Goal: Task Accomplishment & Management: Manage account settings

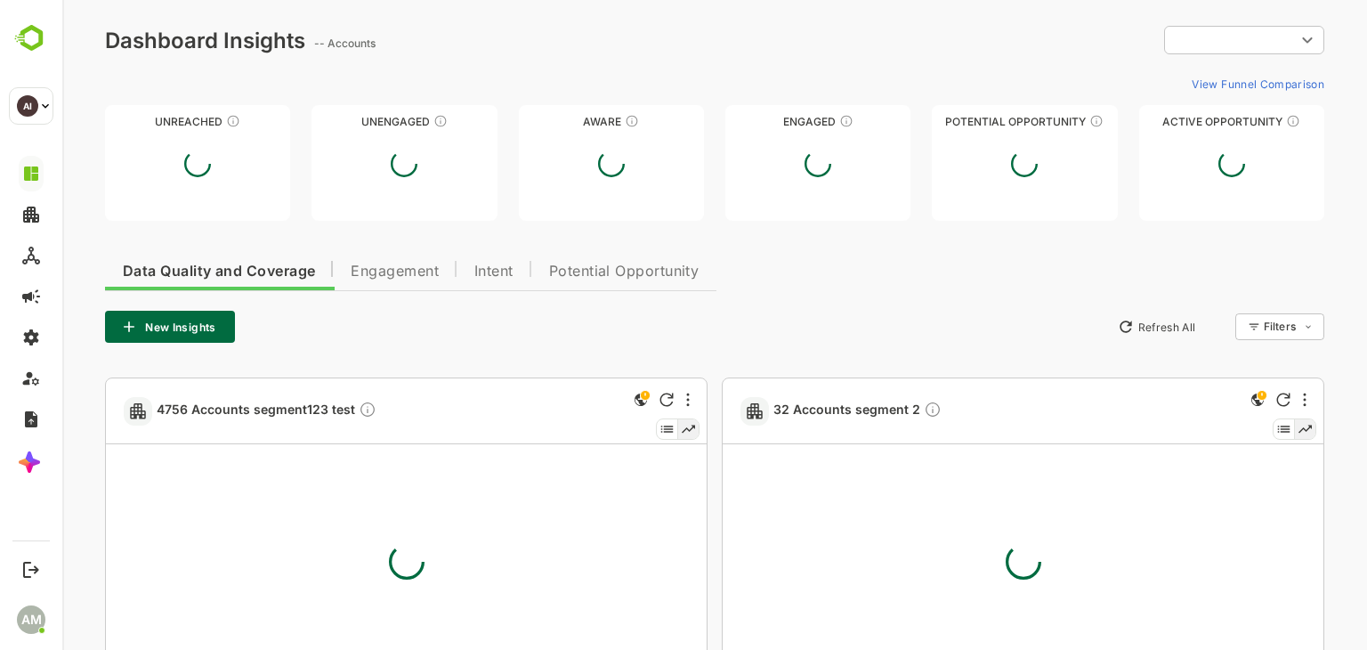
type input "**********"
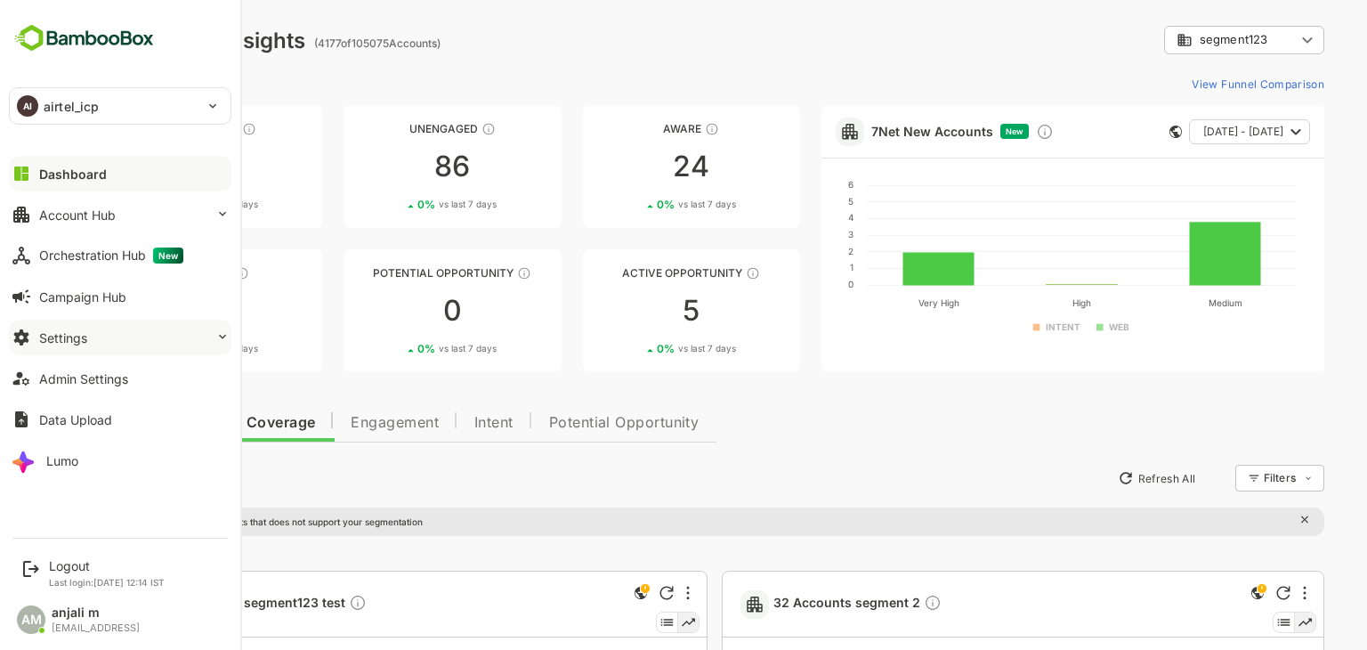
click at [103, 333] on button "Settings" at bounding box center [120, 338] width 223 height 36
click at [98, 346] on button "Settings" at bounding box center [120, 338] width 223 height 36
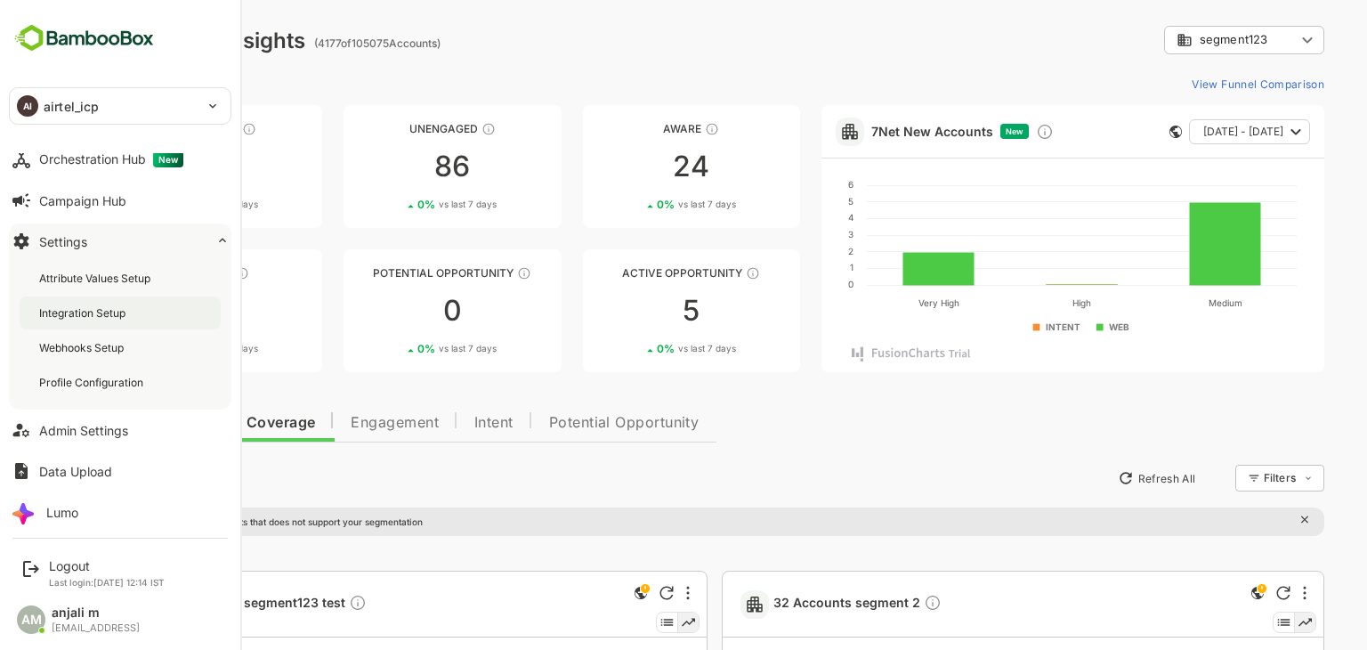
scroll to position [101, 0]
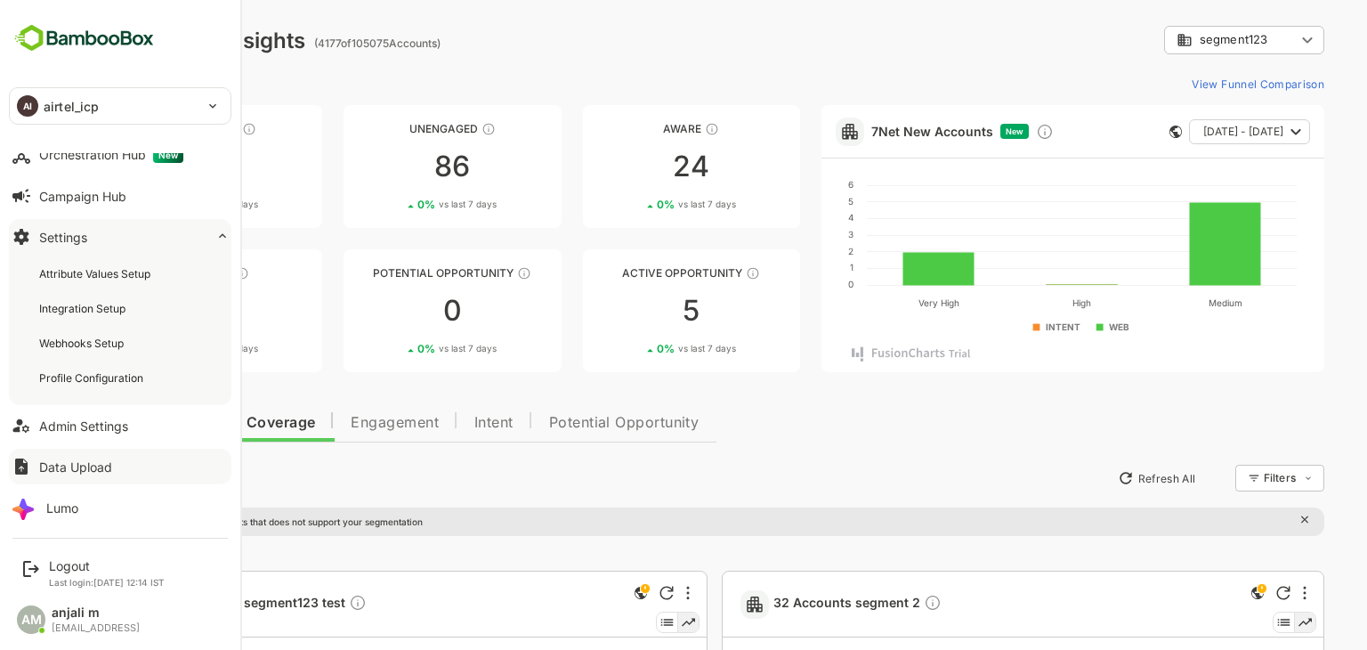
click at [89, 418] on div "Admin Settings" at bounding box center [83, 425] width 89 height 15
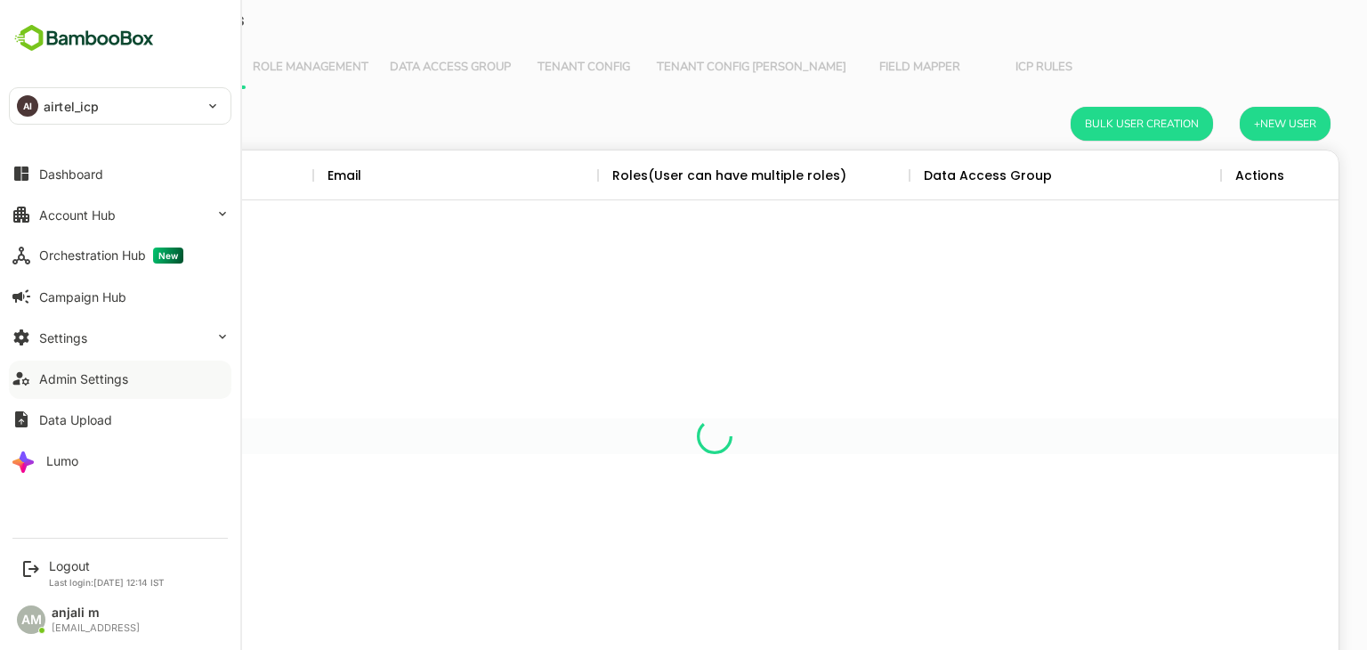
scroll to position [508, 1221]
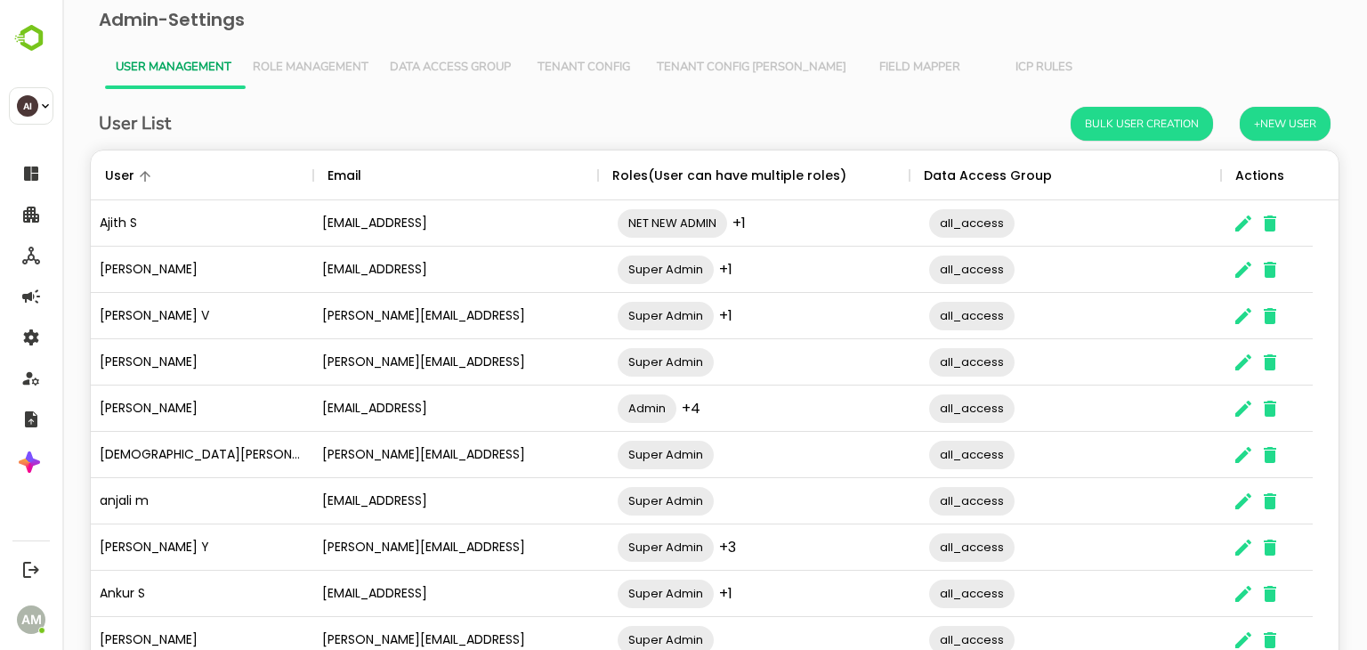
click at [703, 52] on button "Tenant Config Json" at bounding box center [751, 67] width 211 height 43
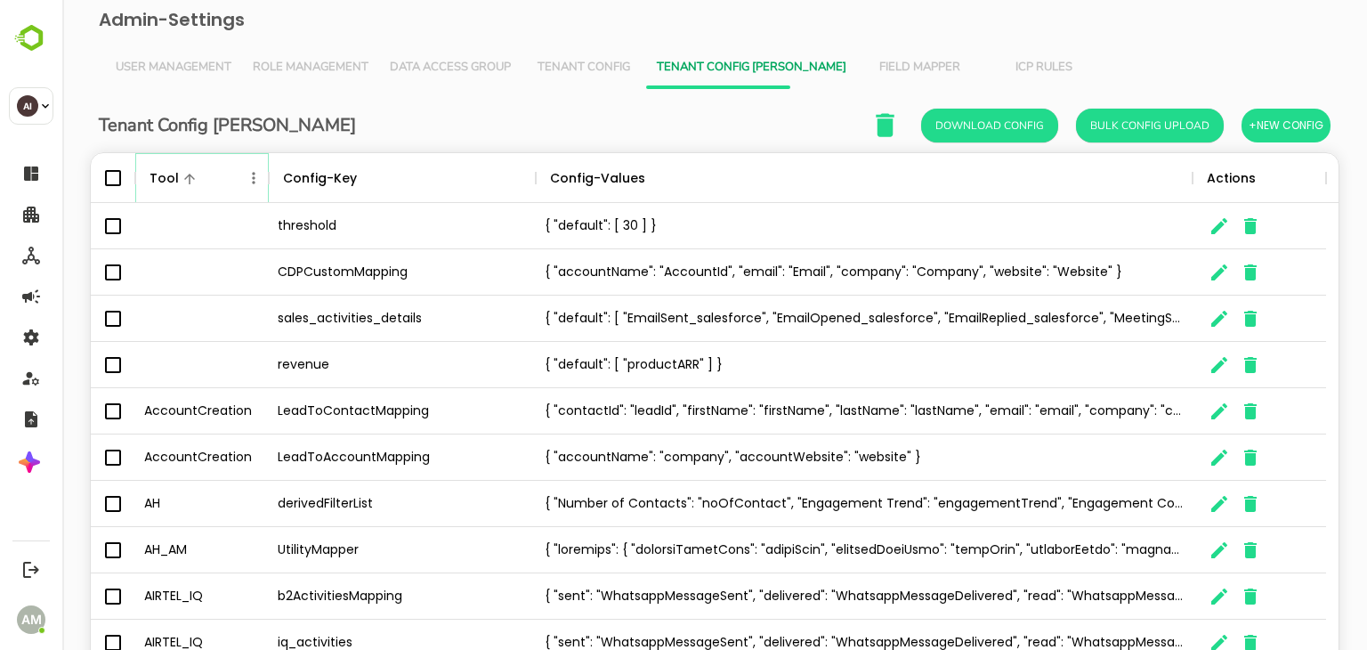
click at [254, 178] on icon "Menu" at bounding box center [253, 178] width 3 height 12
click at [189, 307] on li "Filter" at bounding box center [203, 308] width 123 height 32
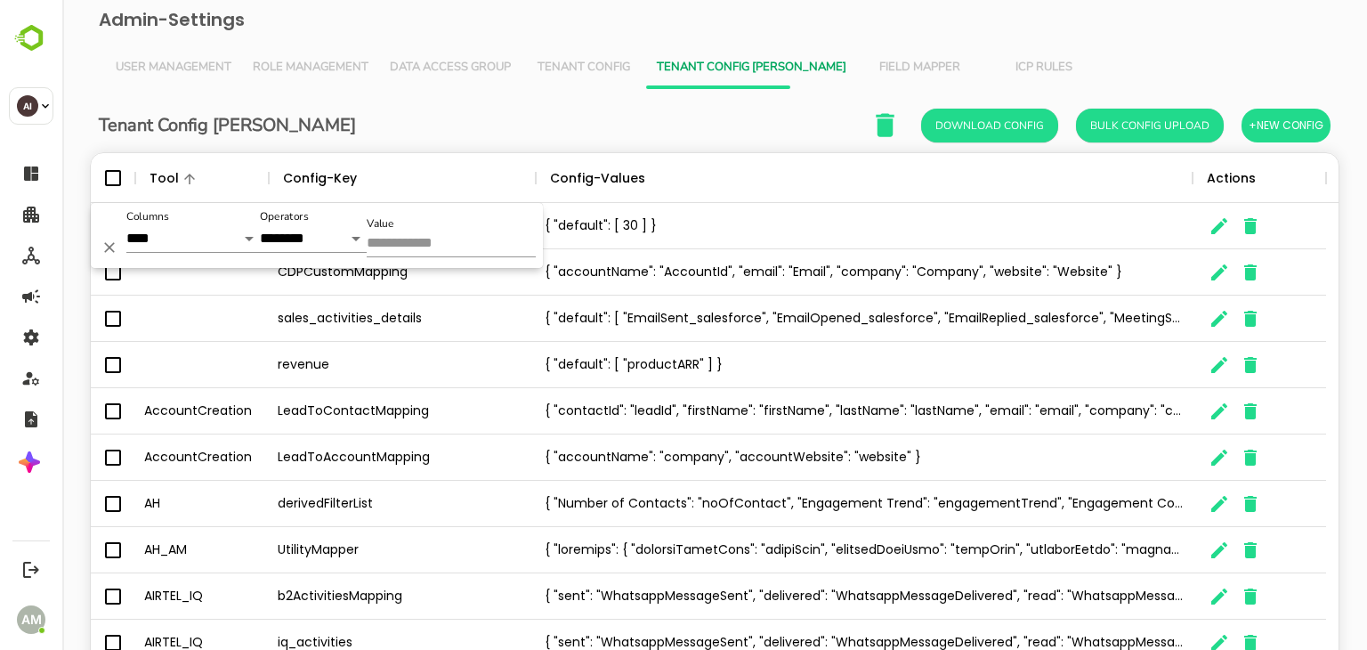
click at [385, 239] on input "Value" at bounding box center [451, 244] width 169 height 26
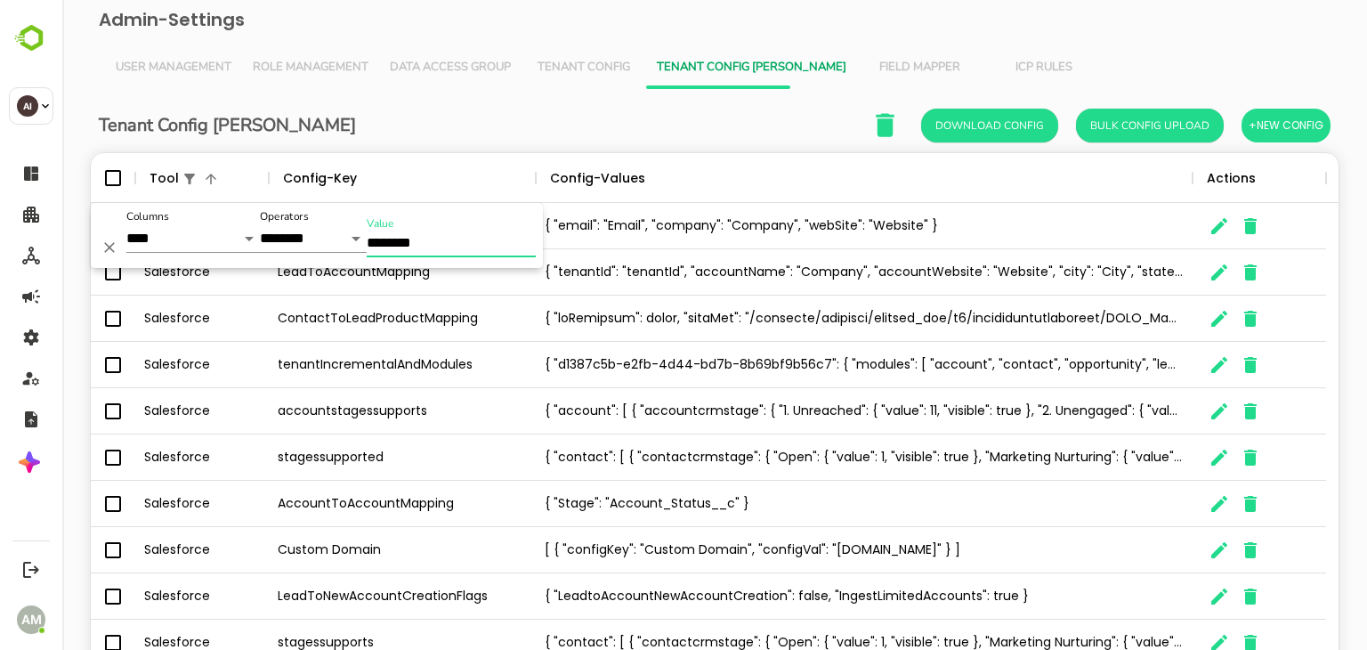
type input "********"
click at [434, 112] on div "Tenant Config Json Download Config Bulk Config Upload +New Config" at bounding box center [715, 125] width 1232 height 36
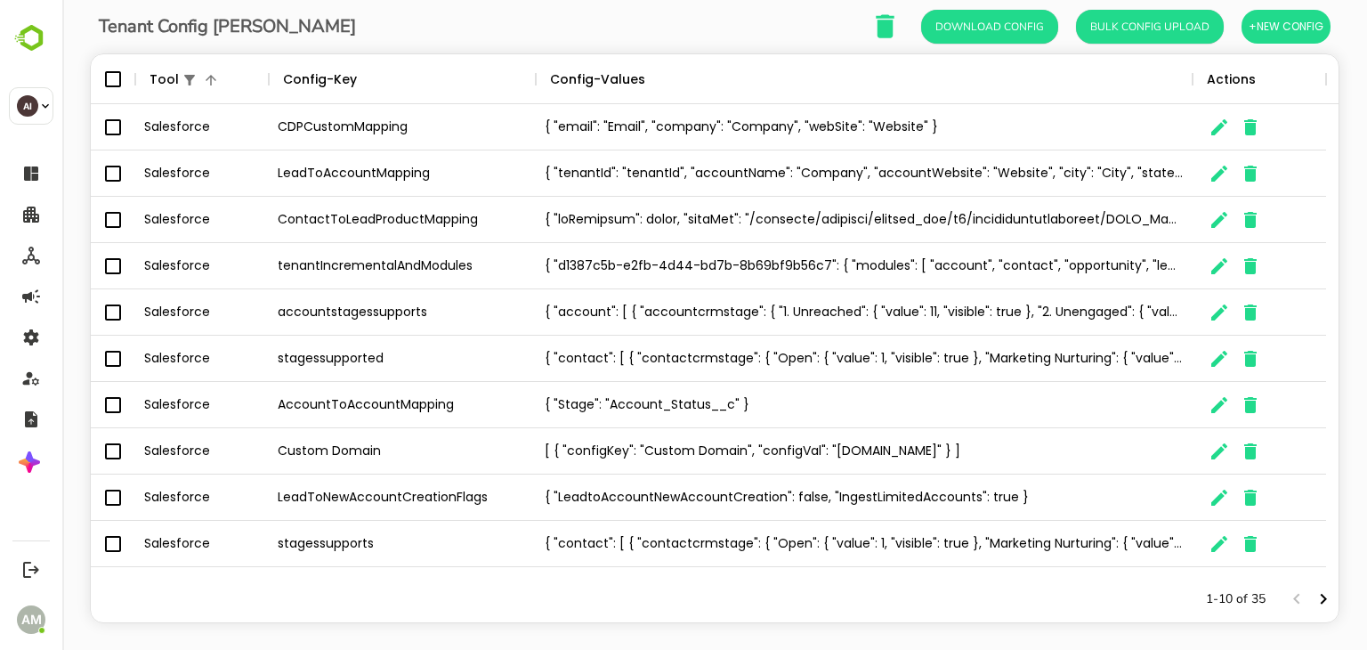
scroll to position [117, 0]
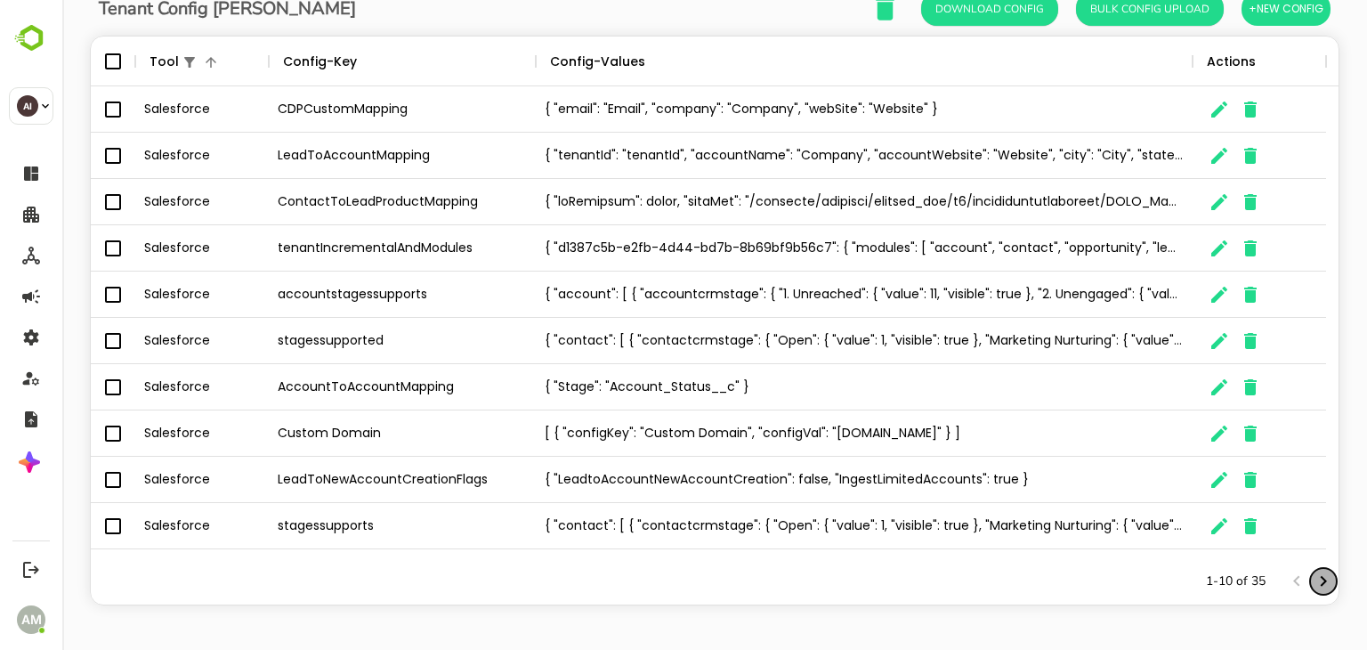
click at [1313, 582] on icon "Next page" at bounding box center [1323, 581] width 21 height 21
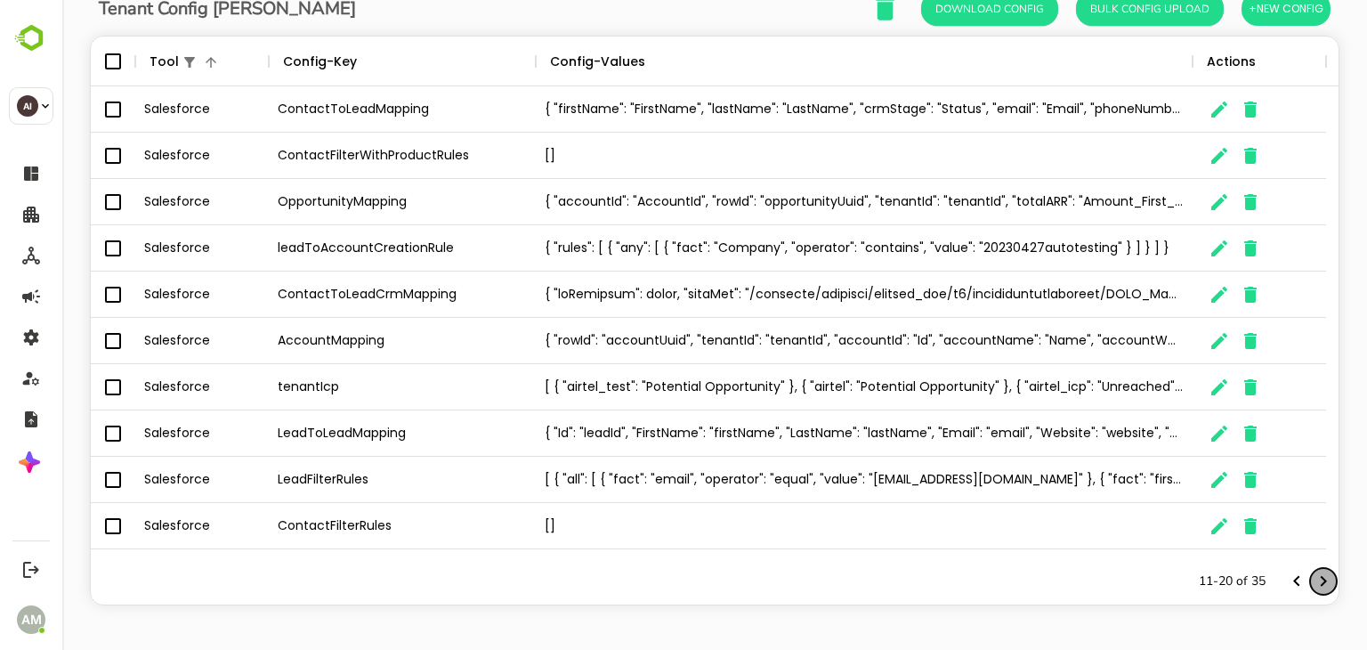
click at [1313, 582] on icon "Next page" at bounding box center [1323, 581] width 21 height 21
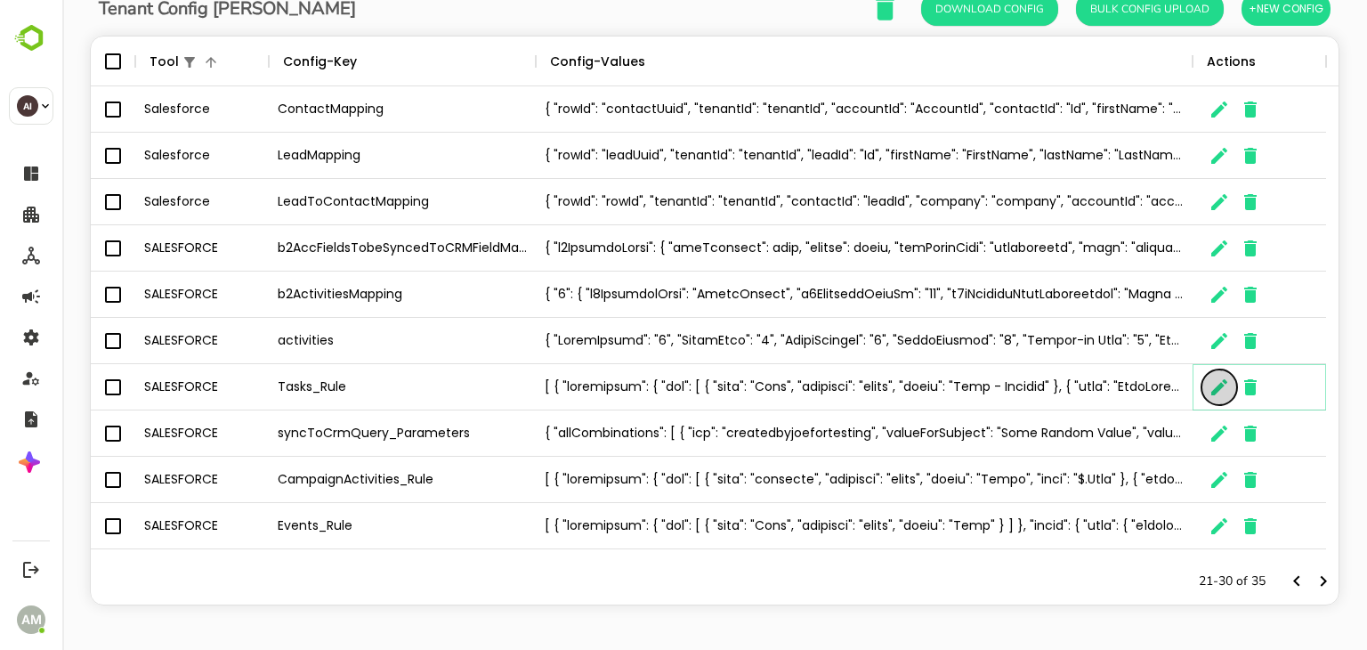
click at [1215, 382] on icon "The User Data" at bounding box center [1219, 387] width 21 height 21
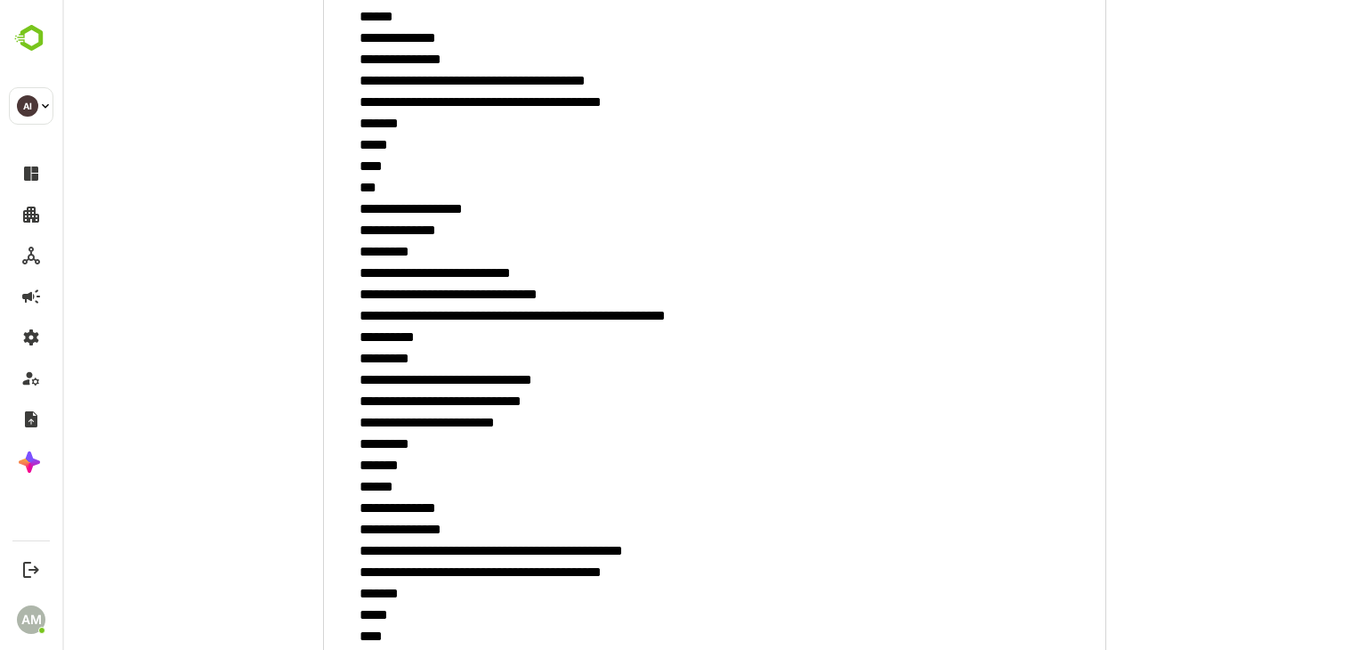
scroll to position [609, 0]
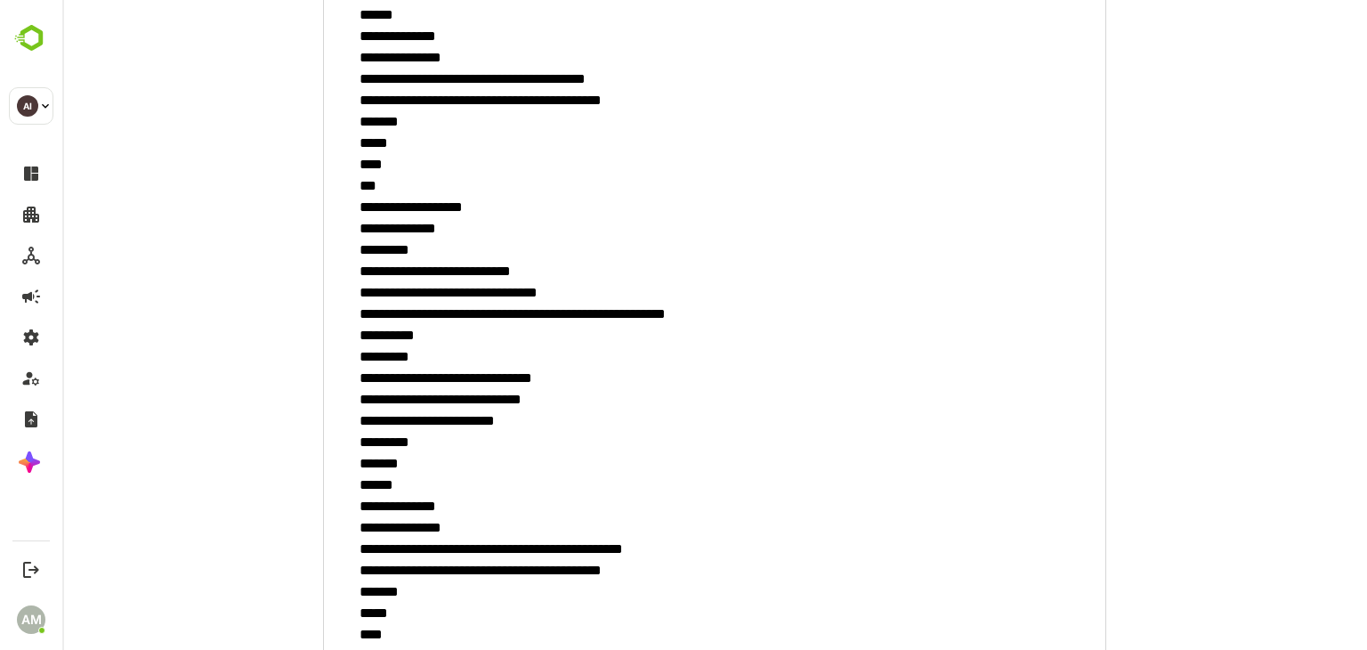
drag, startPoint x: 513, startPoint y: 314, endPoint x: 552, endPoint y: 321, distance: 39.8
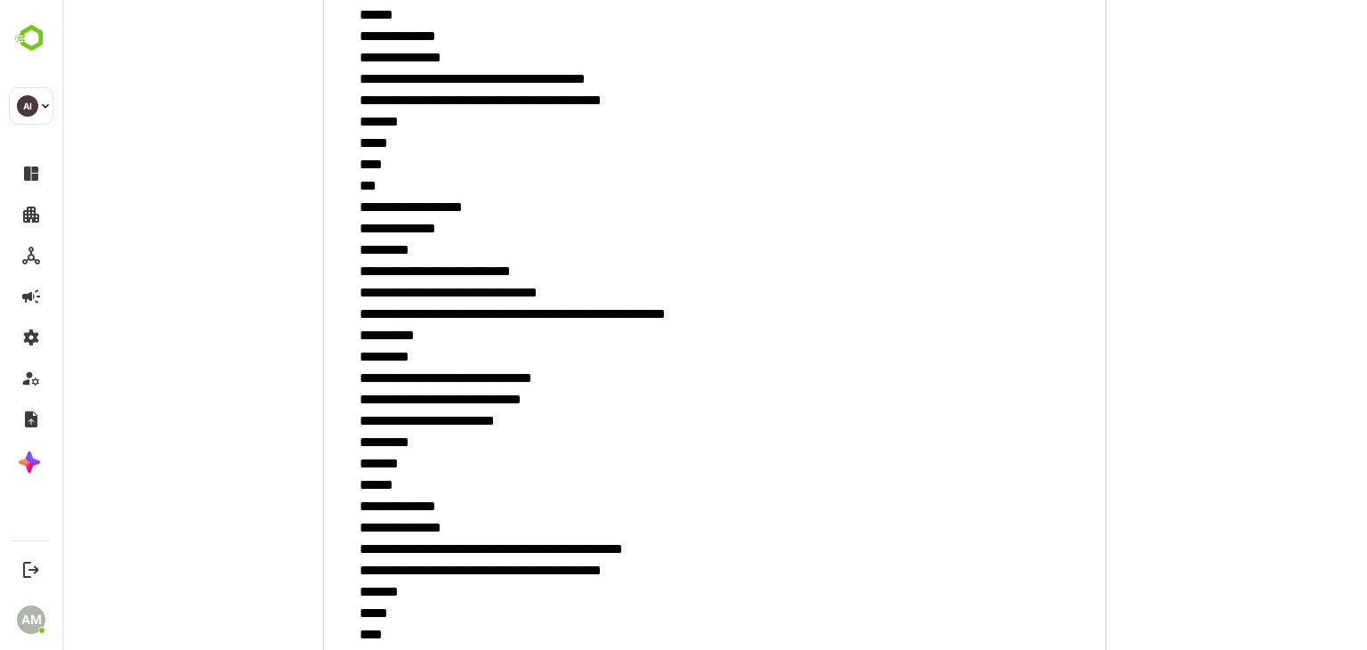
scroll to position [3418, 0]
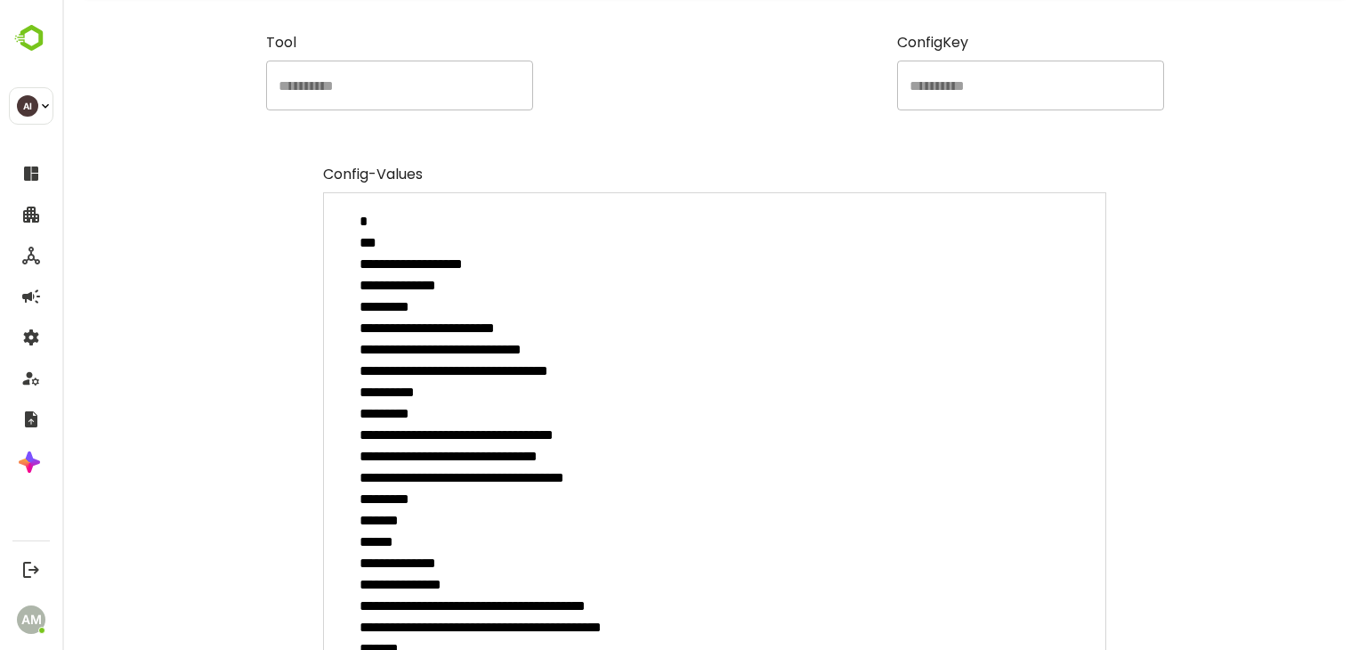
scroll to position [0, 0]
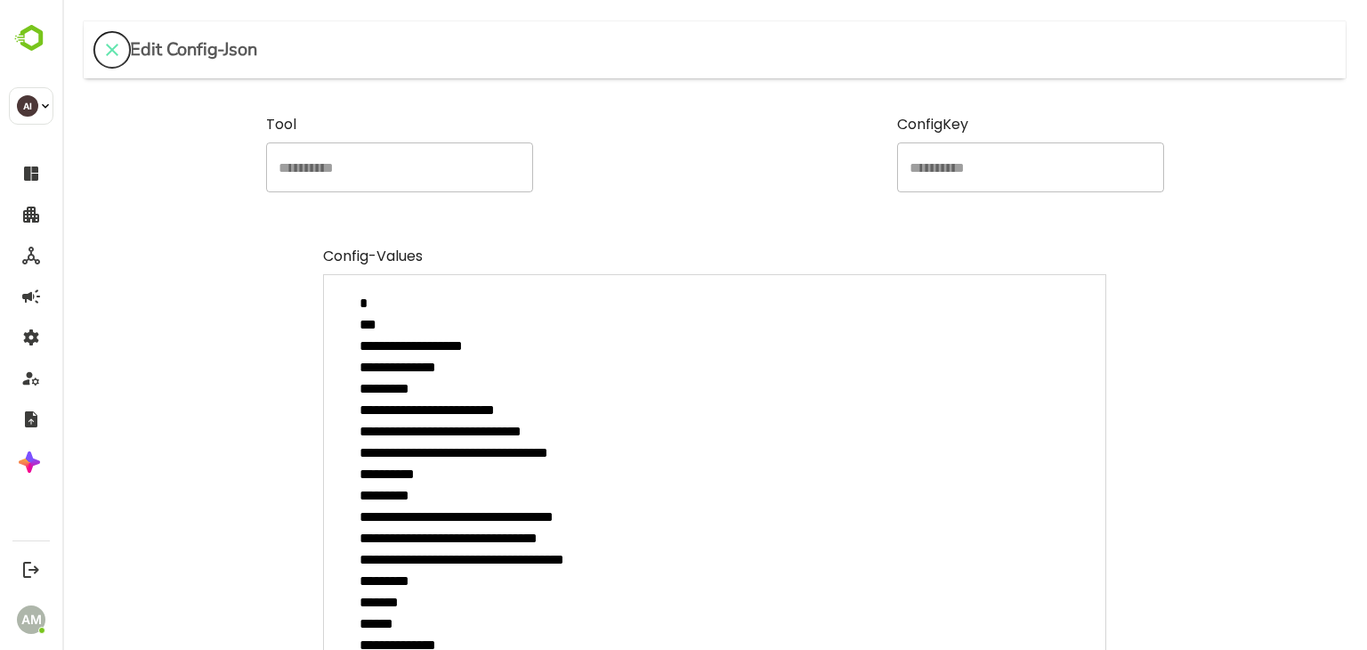
click at [109, 54] on icon "close" at bounding box center [111, 49] width 21 height 21
type textarea "*"
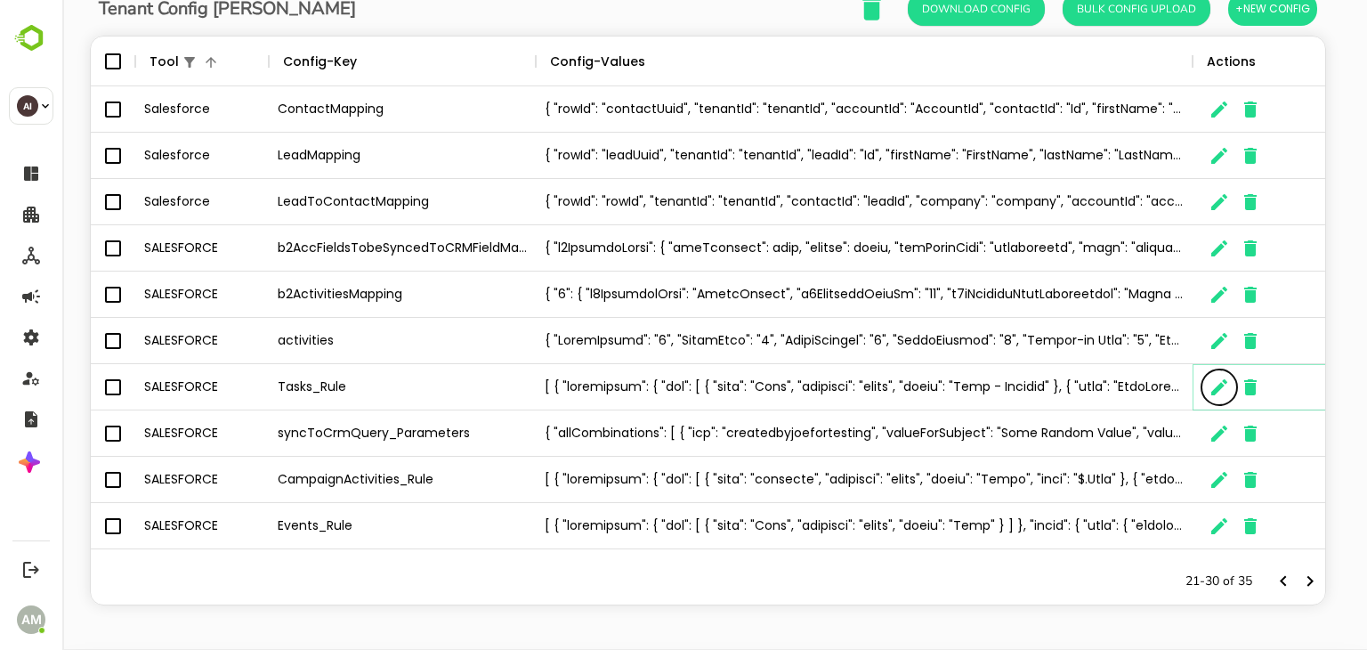
scroll to position [14, 14]
click at [1313, 573] on icon "Next page" at bounding box center [1323, 581] width 21 height 21
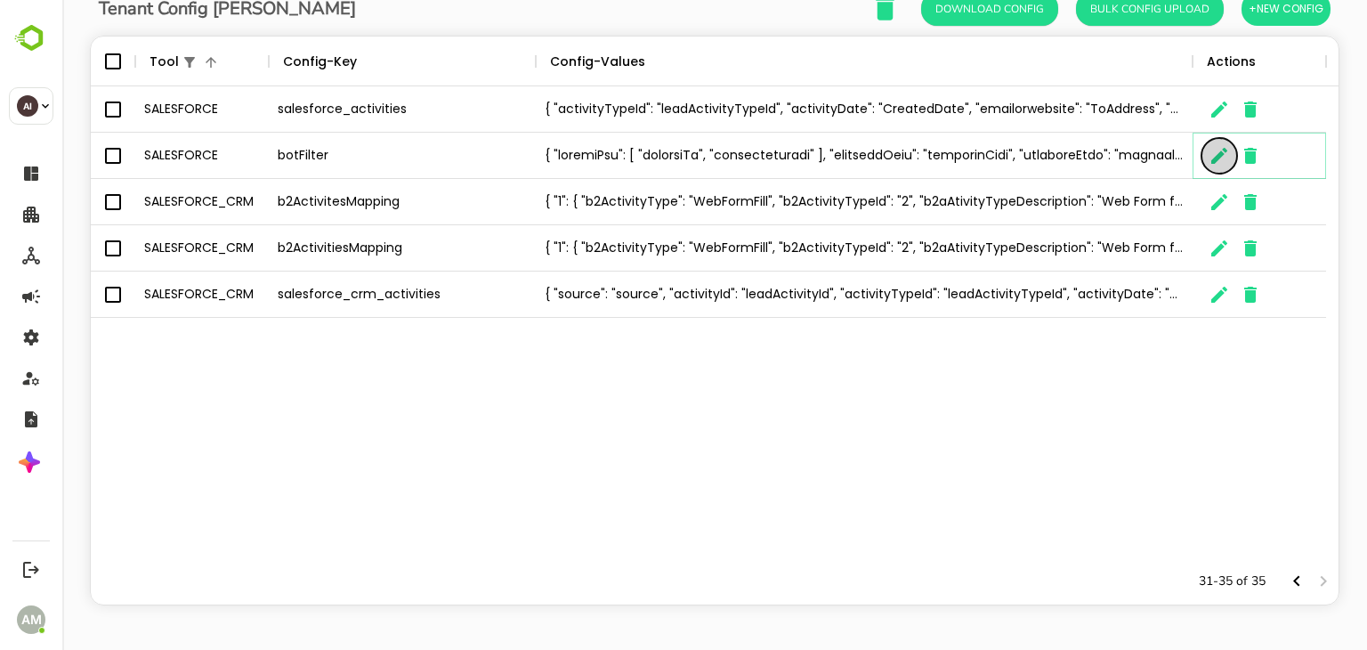
click at [1216, 161] on icon "The User Data" at bounding box center [1219, 156] width 16 height 16
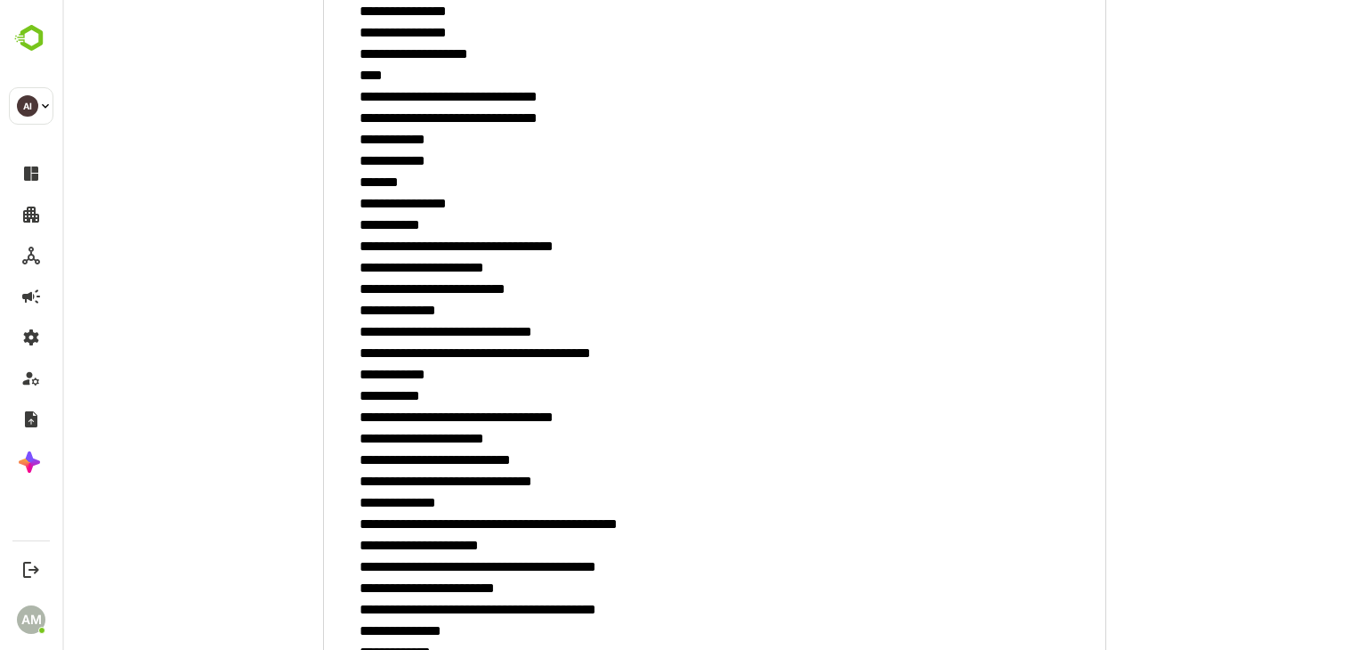
scroll to position [315, 0]
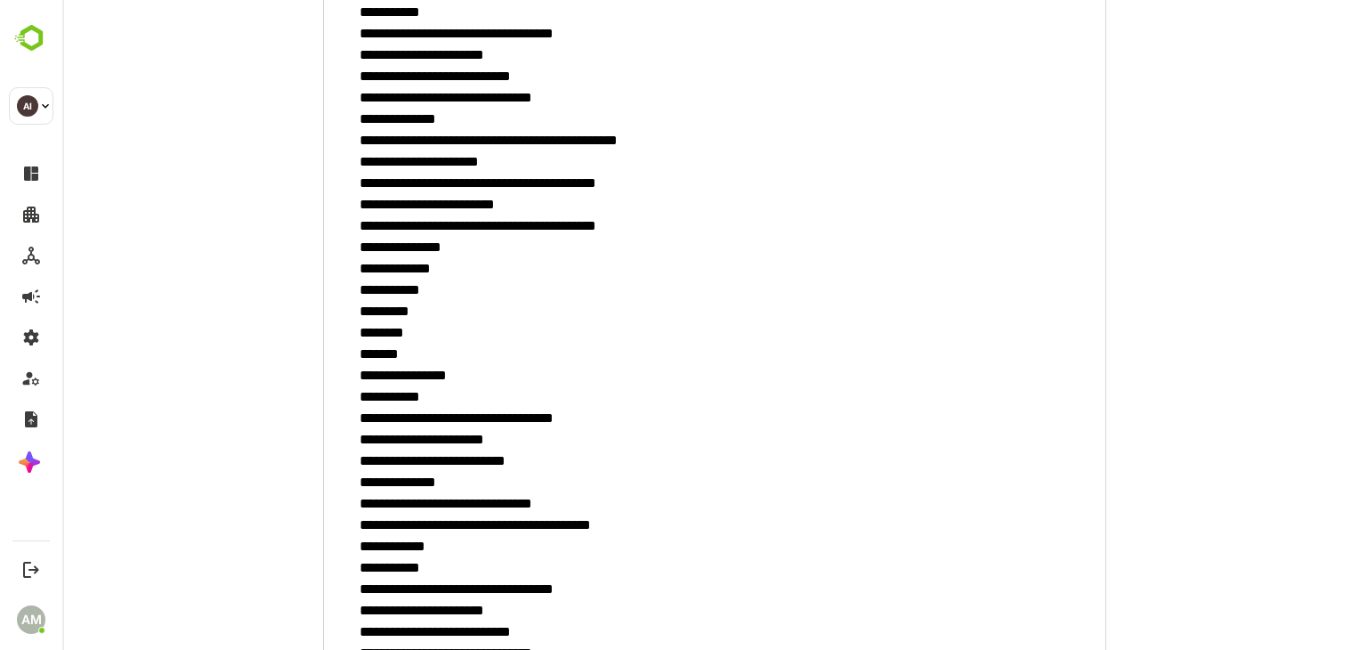
scroll to position [0, 0]
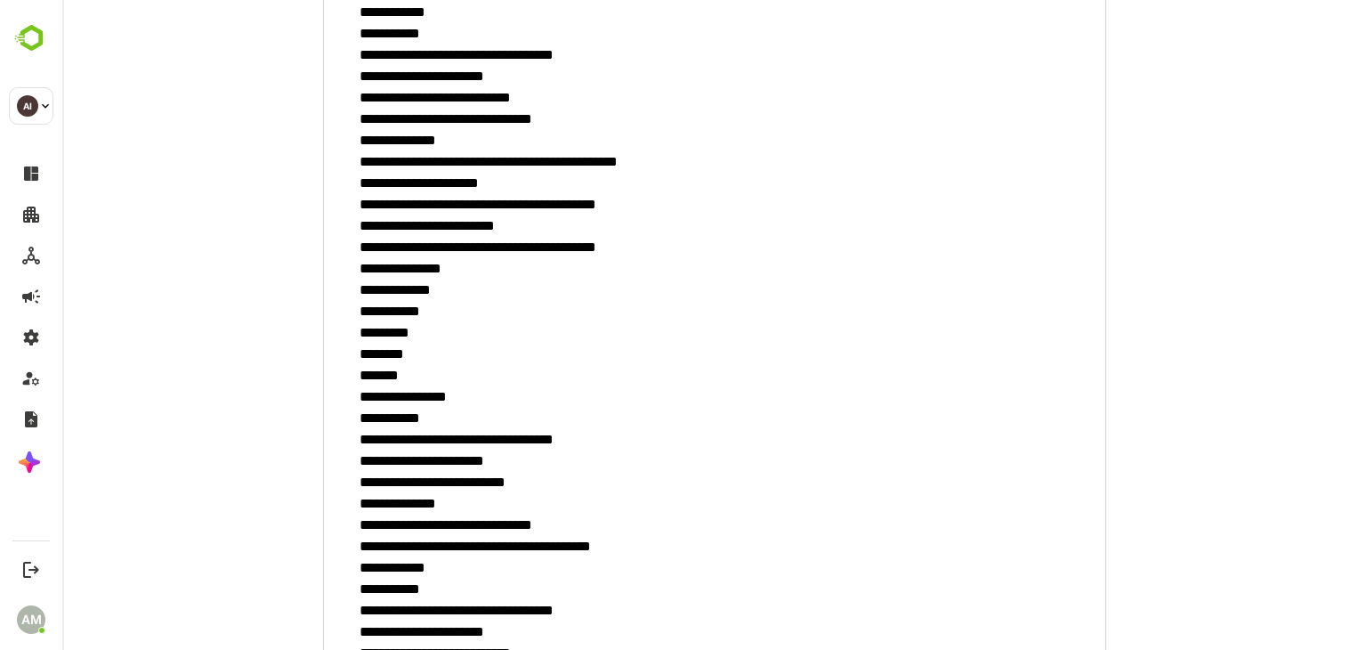
scroll to position [680, 0]
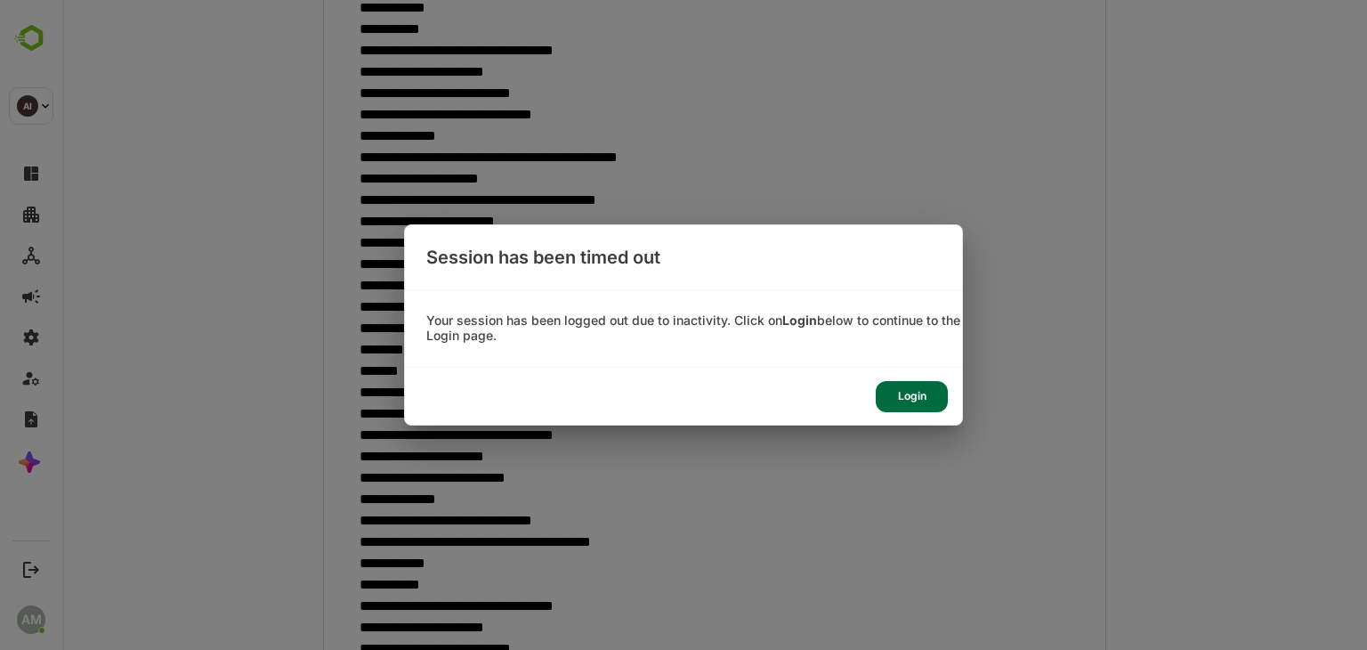
click at [909, 389] on div "Login" at bounding box center [912, 396] width 72 height 31
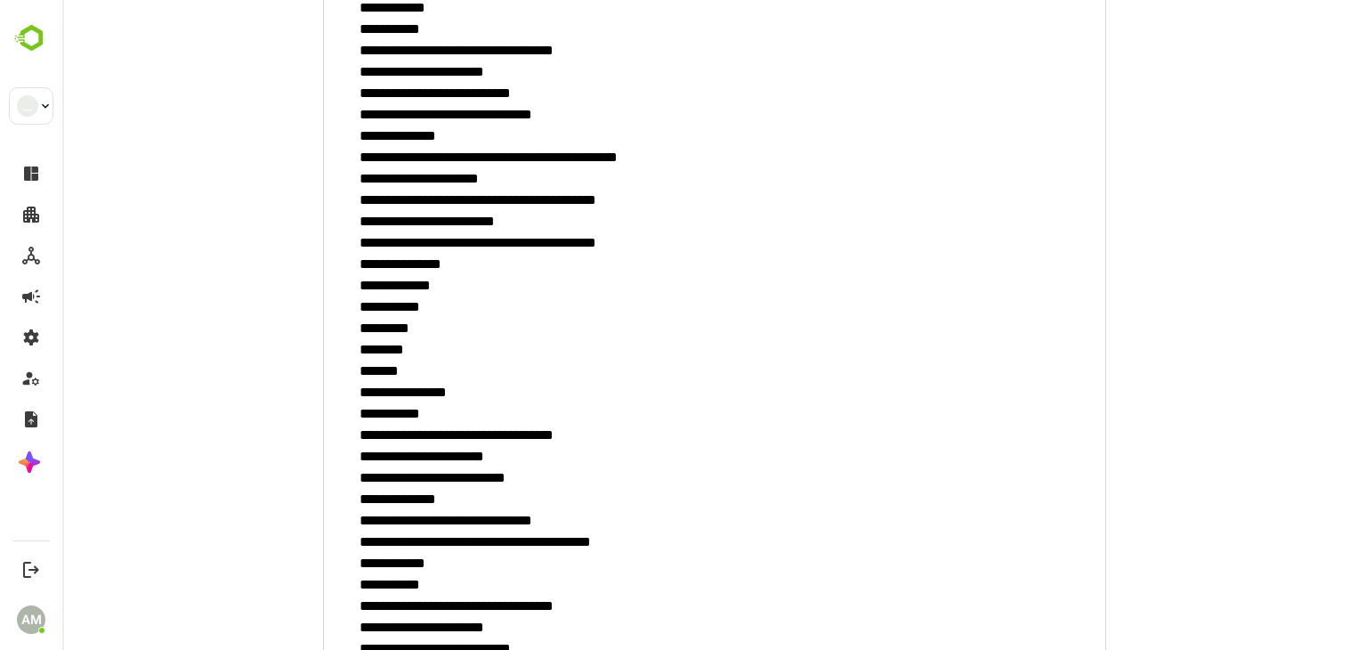
type textarea "*"
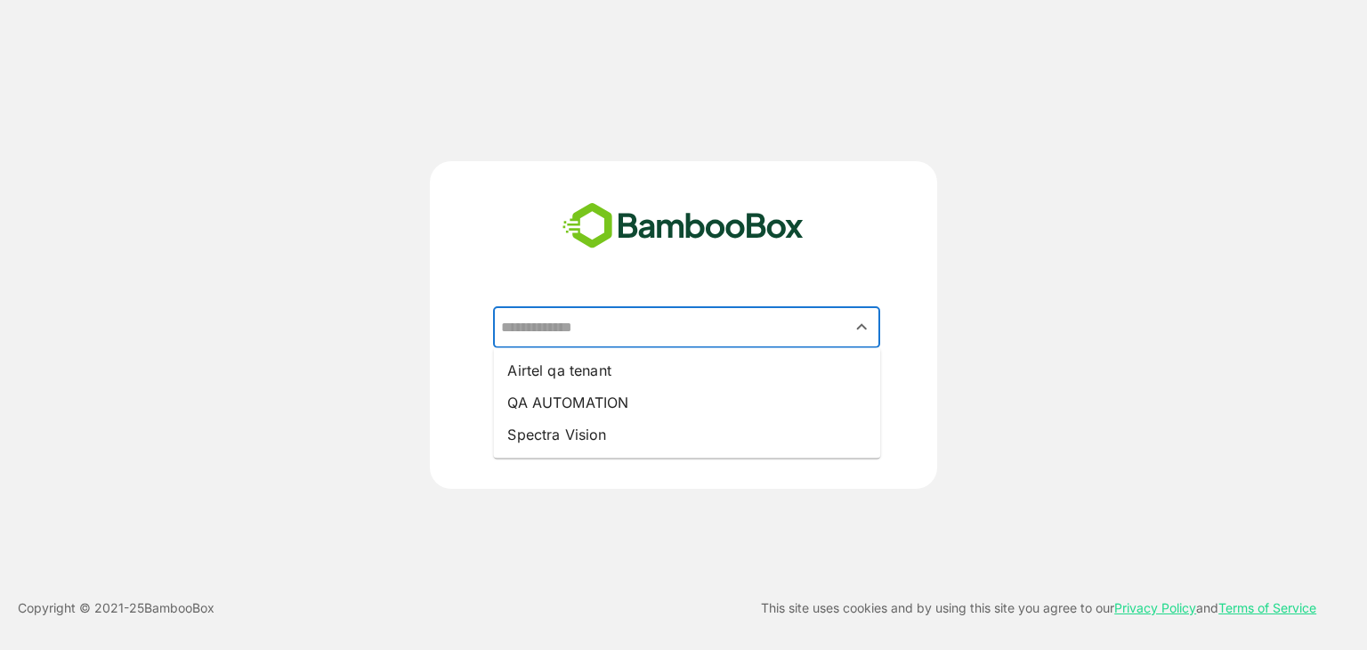
click at [616, 335] on input "text" at bounding box center [687, 328] width 380 height 34
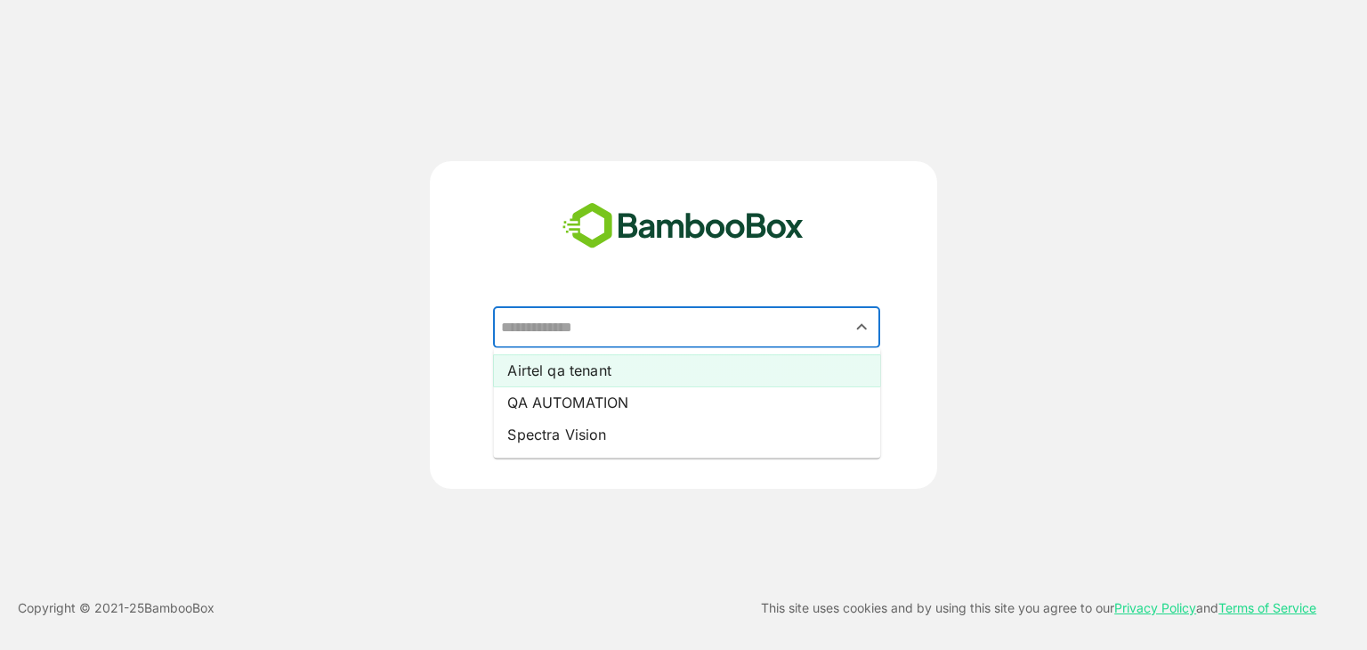
click at [611, 359] on li "Airtel qa tenant" at bounding box center [686, 370] width 387 height 32
type input "**********"
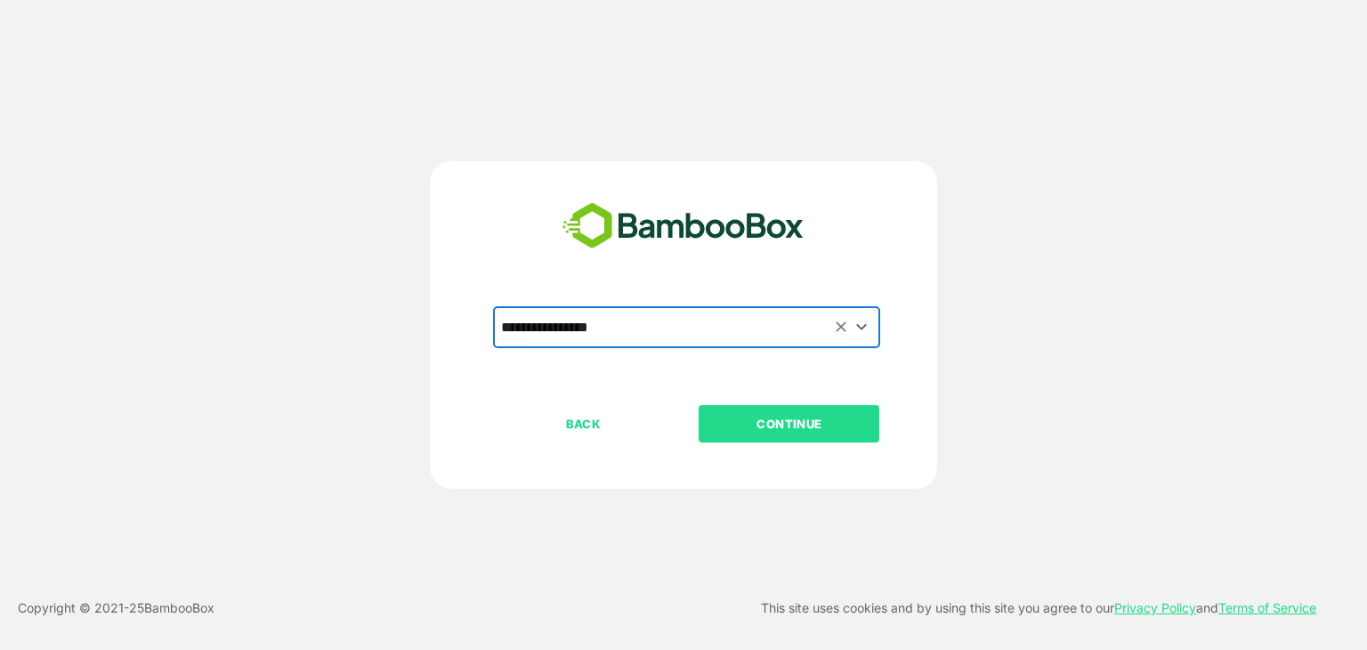
click at [760, 427] on p "CONTINUE" at bounding box center [789, 424] width 178 height 20
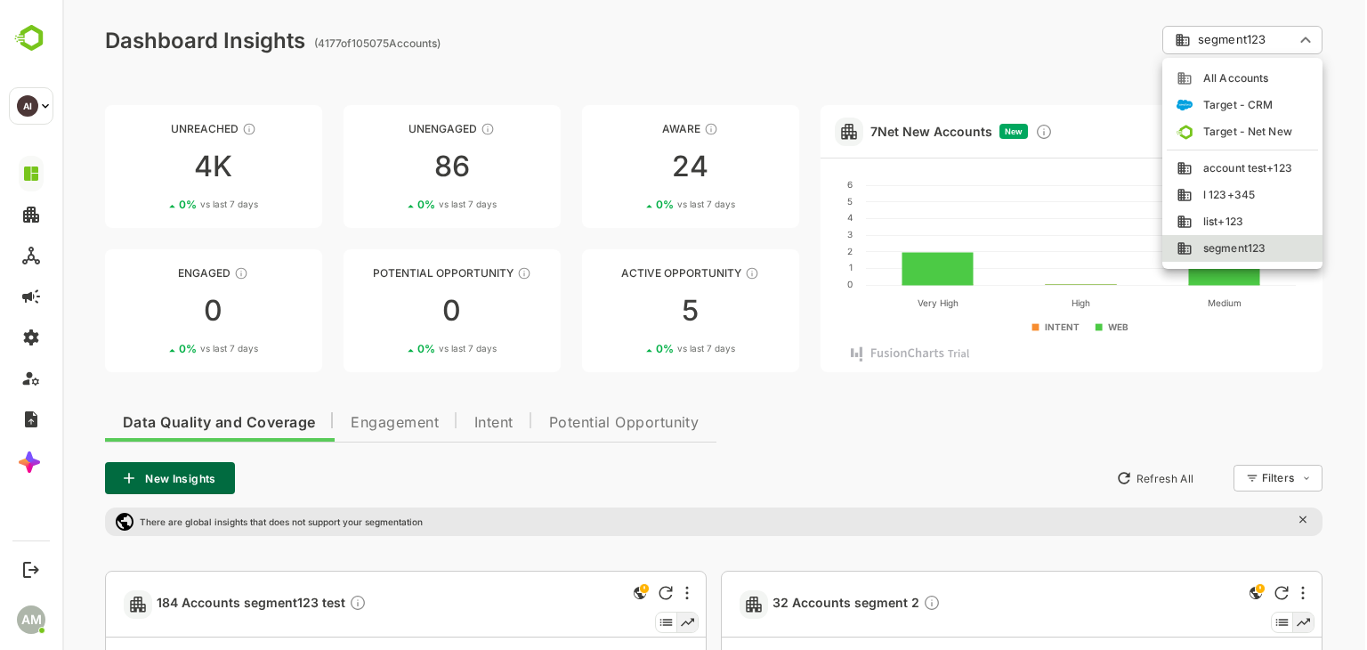
click at [1211, 70] on span "All Accounts" at bounding box center [1231, 78] width 76 height 16
type input "**********"
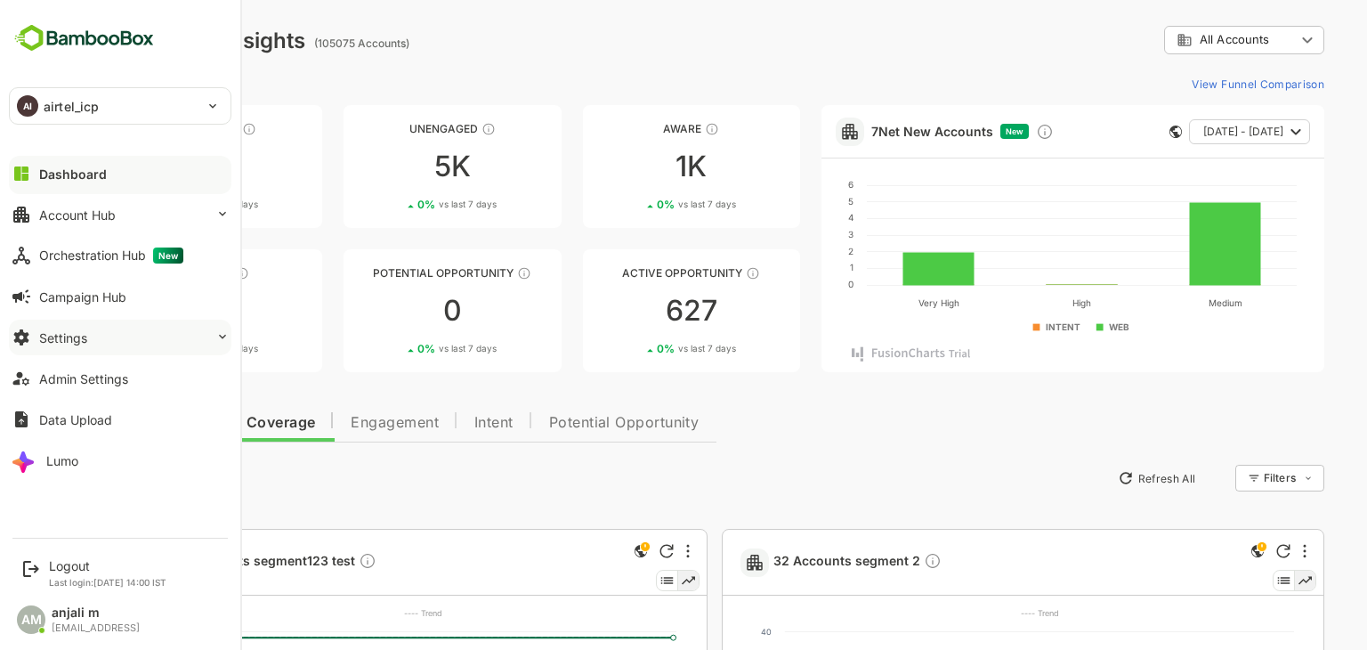
click at [96, 345] on button "Settings" at bounding box center [120, 338] width 223 height 36
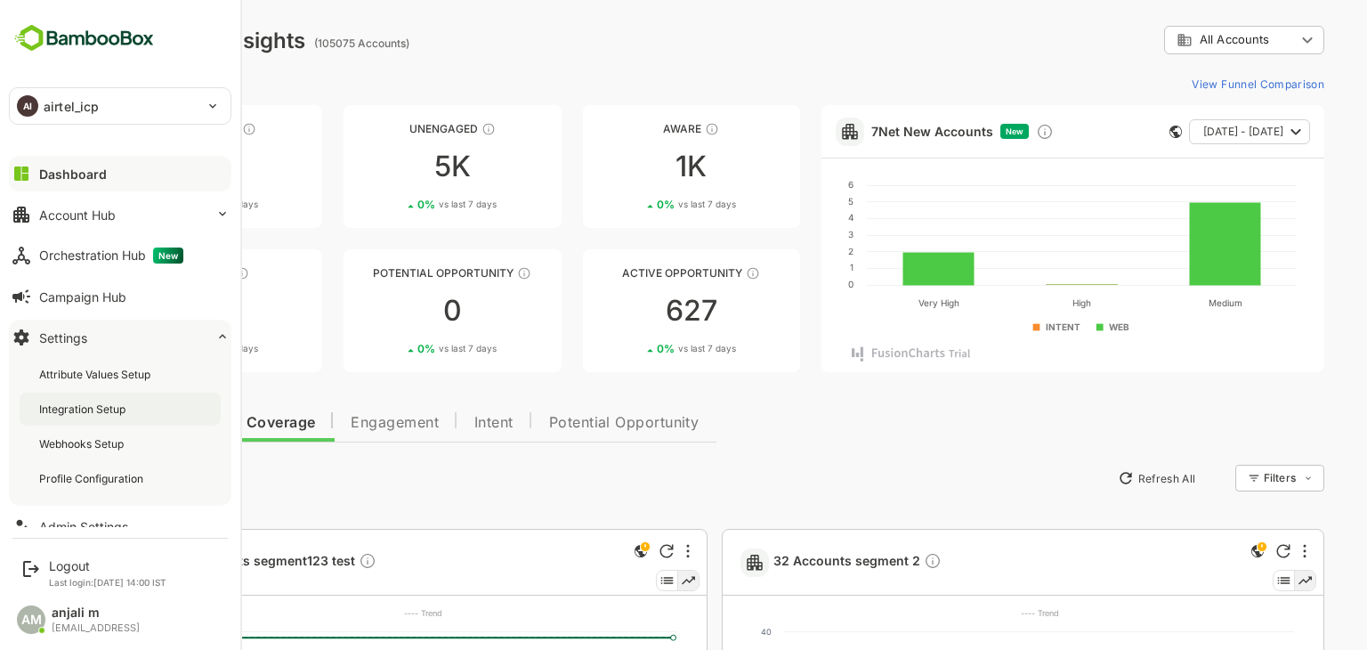
click at [98, 414] on div "Integration Setup" at bounding box center [84, 408] width 90 height 15
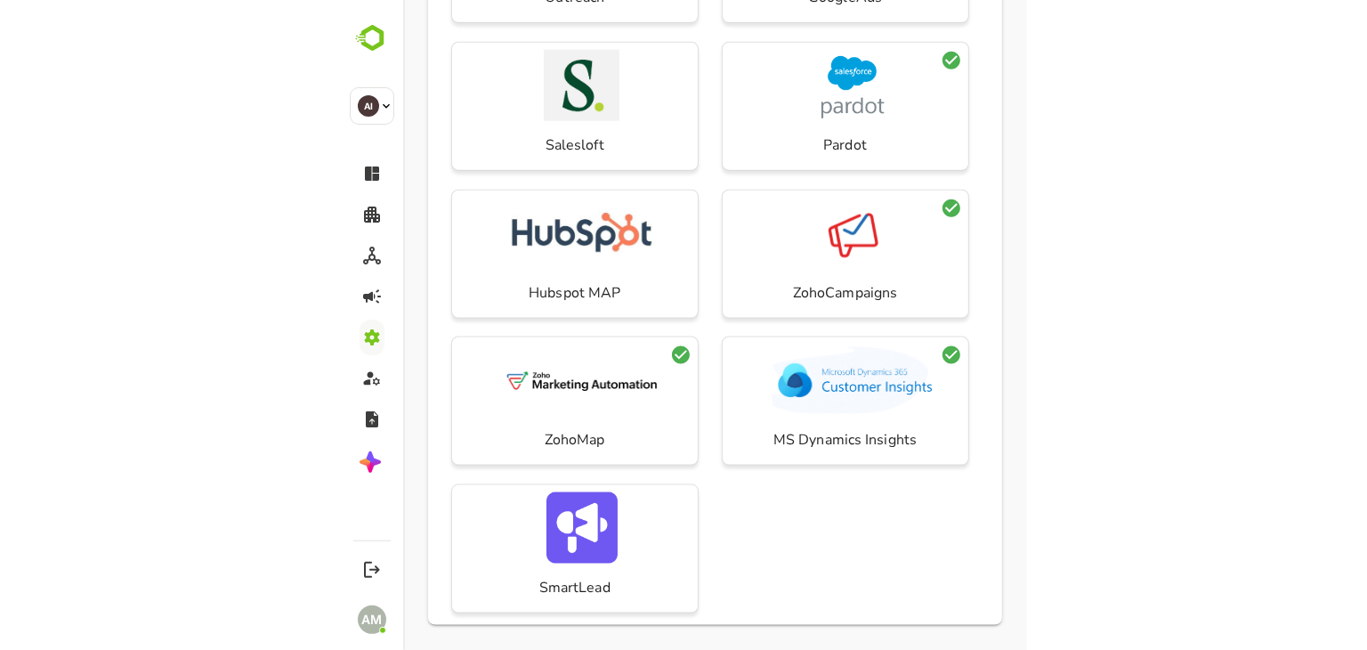
scroll to position [691, 0]
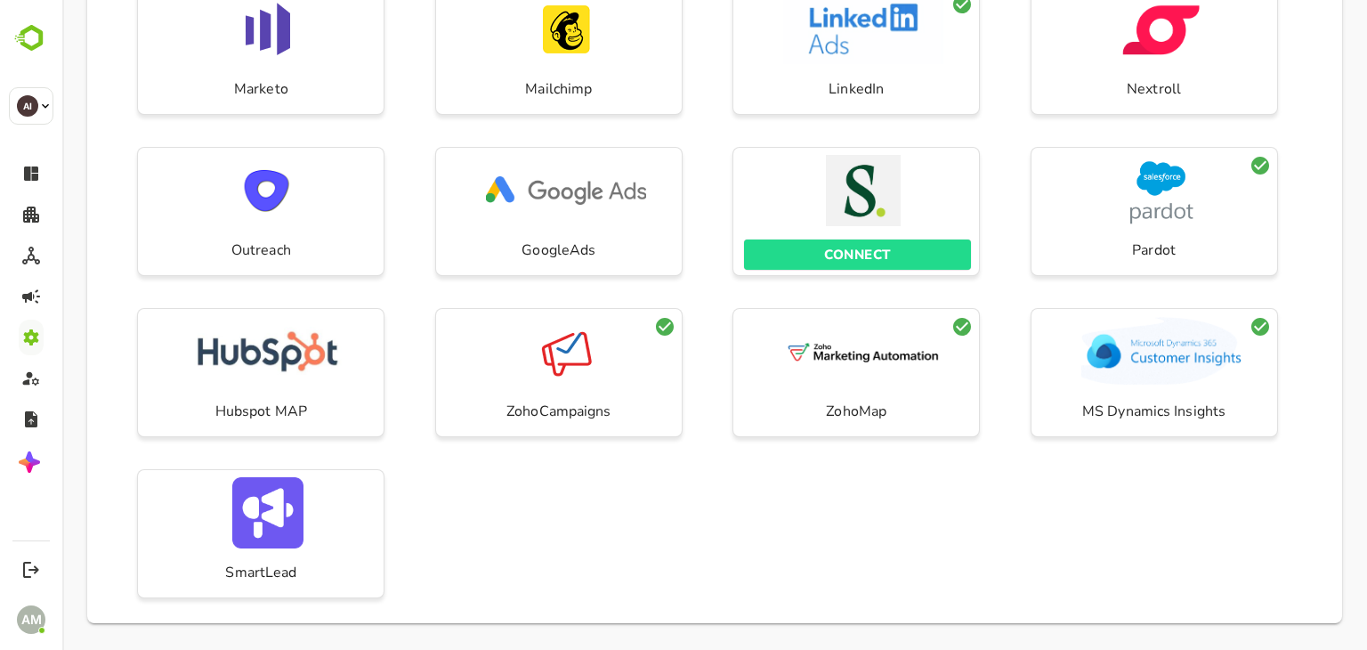
click at [489, 473] on div "Marketo Mailchimp LinkedIn Nextroll Outreach GoogleAds CONNECT Pardot Hubspot M…" at bounding box center [714, 301] width 1255 height 645
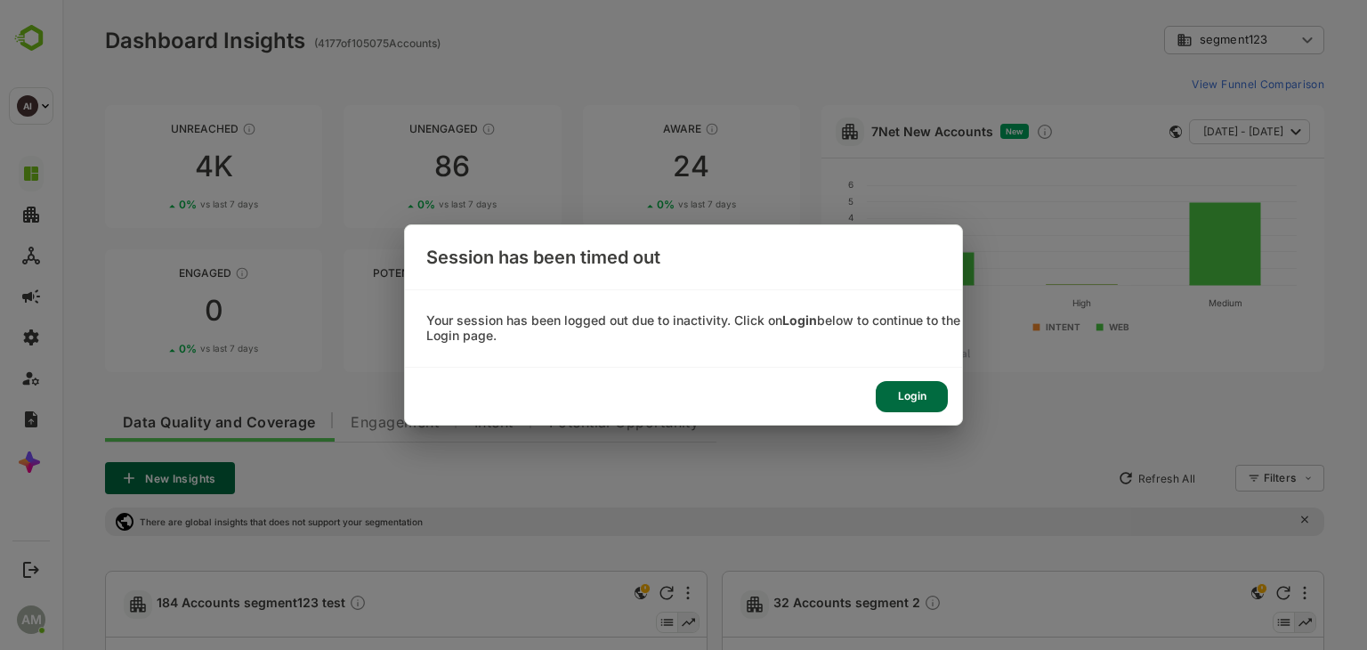
click at [911, 396] on div "Login" at bounding box center [912, 396] width 72 height 31
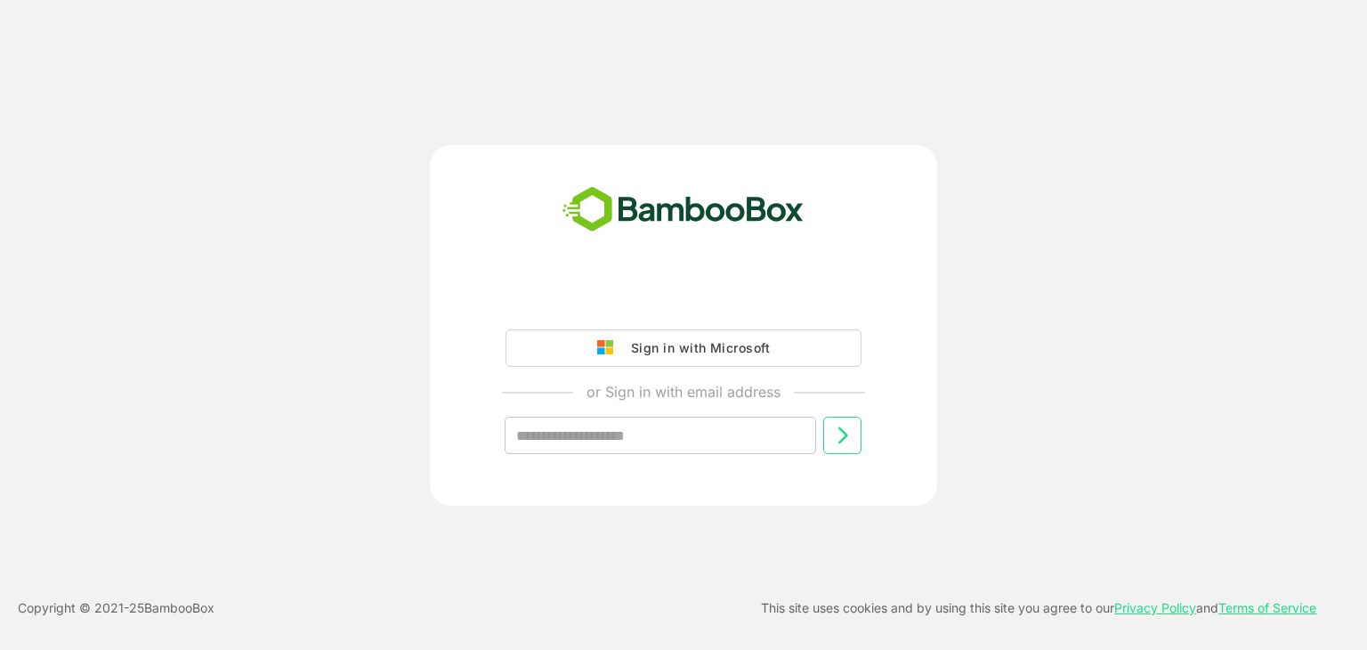
click at [662, 279] on div "Sign in with Microsoft or Sign in with email address ​" at bounding box center [683, 325] width 507 height 360
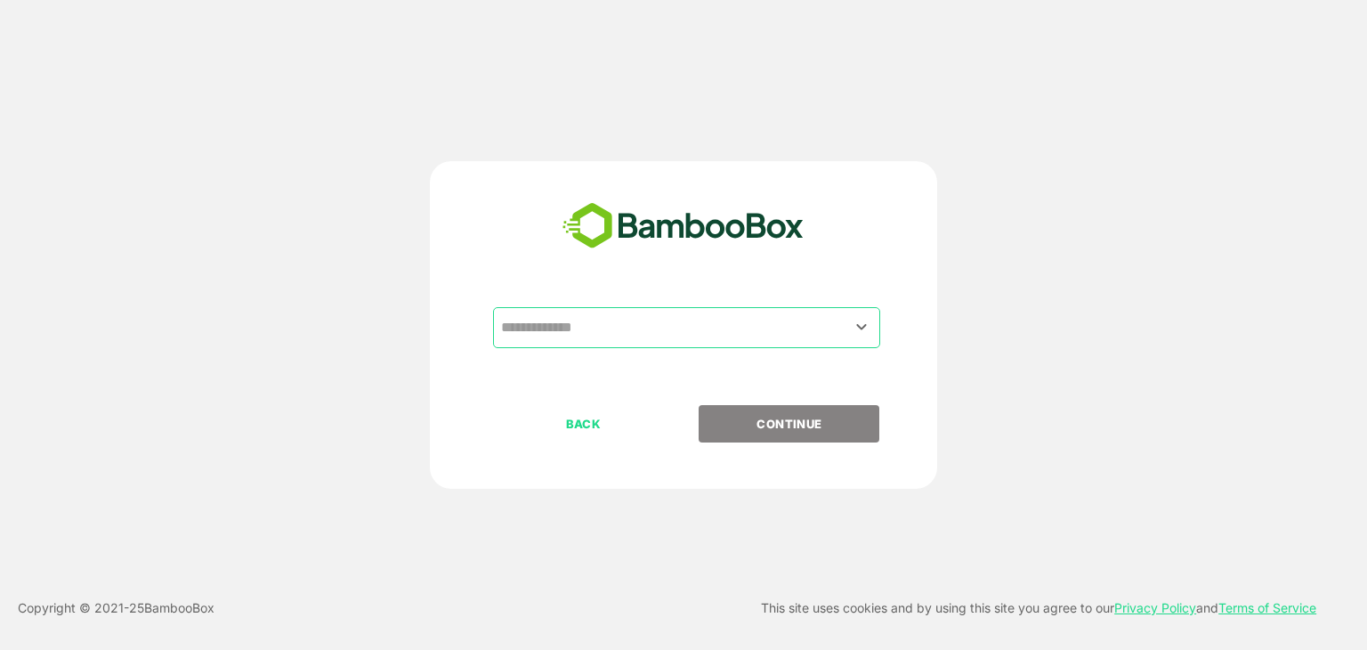
click at [591, 339] on input "text" at bounding box center [687, 328] width 380 height 34
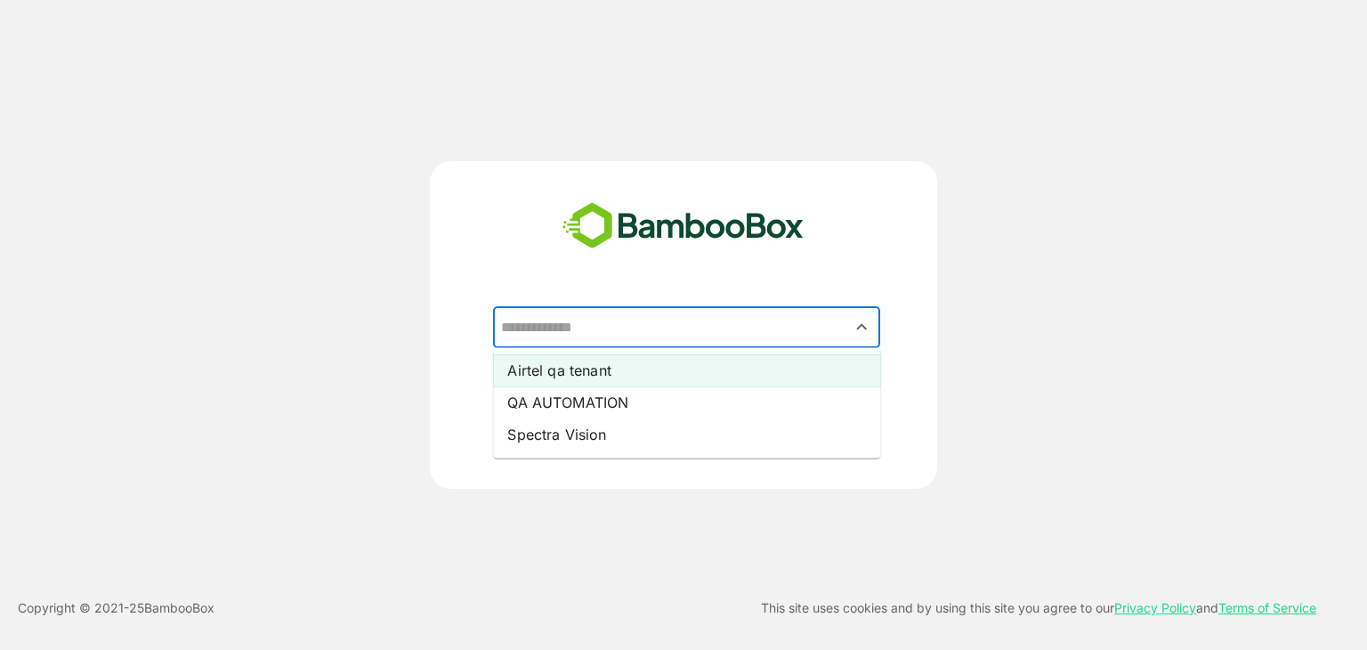
click at [595, 365] on li "Airtel qa tenant" at bounding box center [686, 370] width 387 height 32
type input "**********"
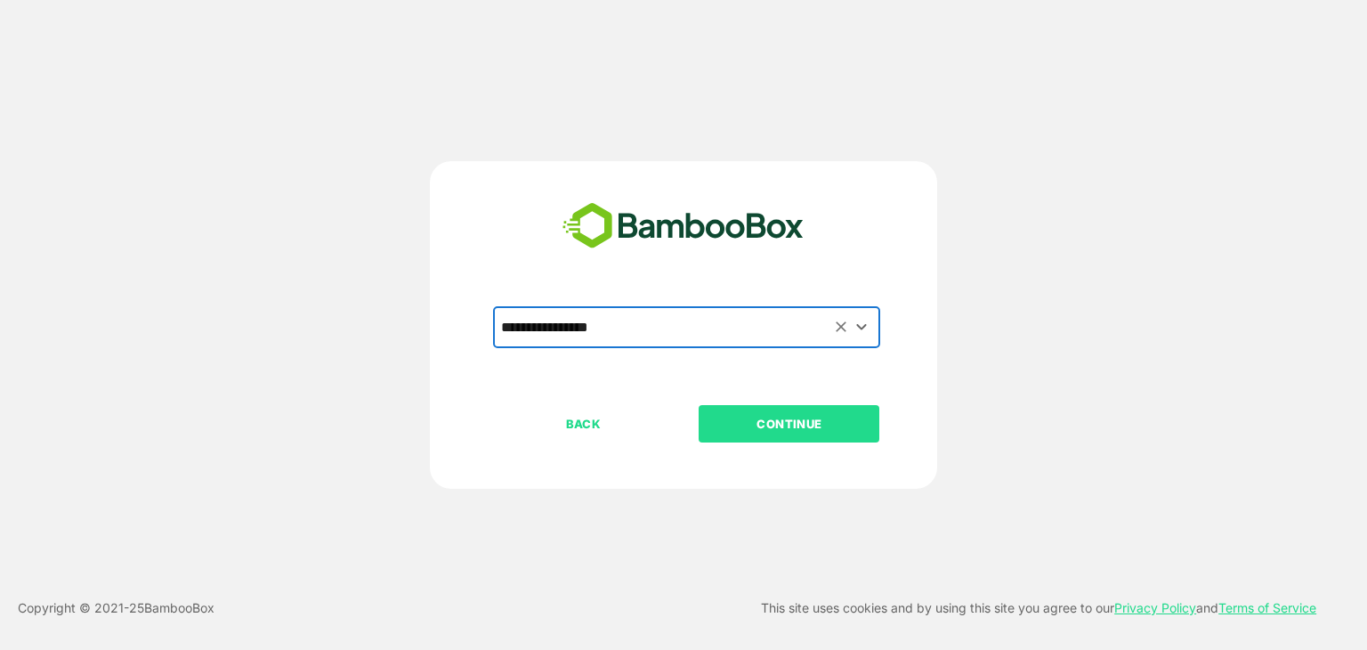
click at [758, 435] on button "CONTINUE" at bounding box center [789, 423] width 181 height 37
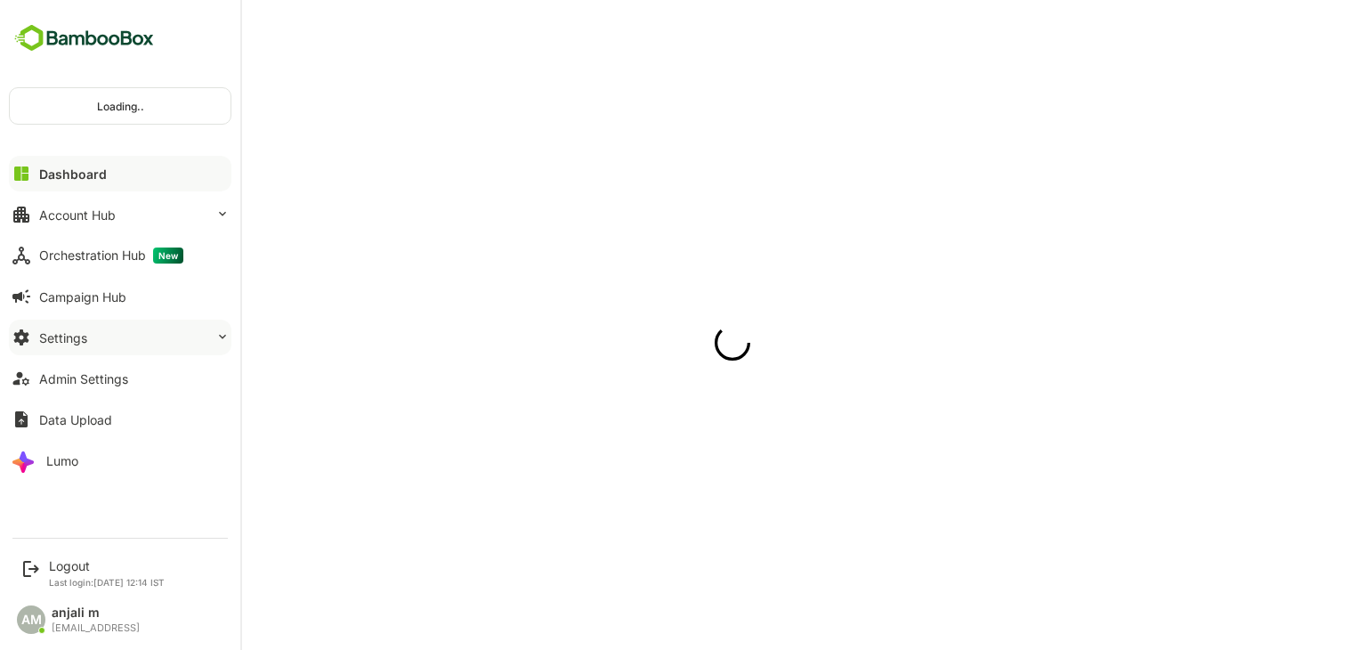
click at [75, 343] on div "Settings" at bounding box center [63, 337] width 48 height 15
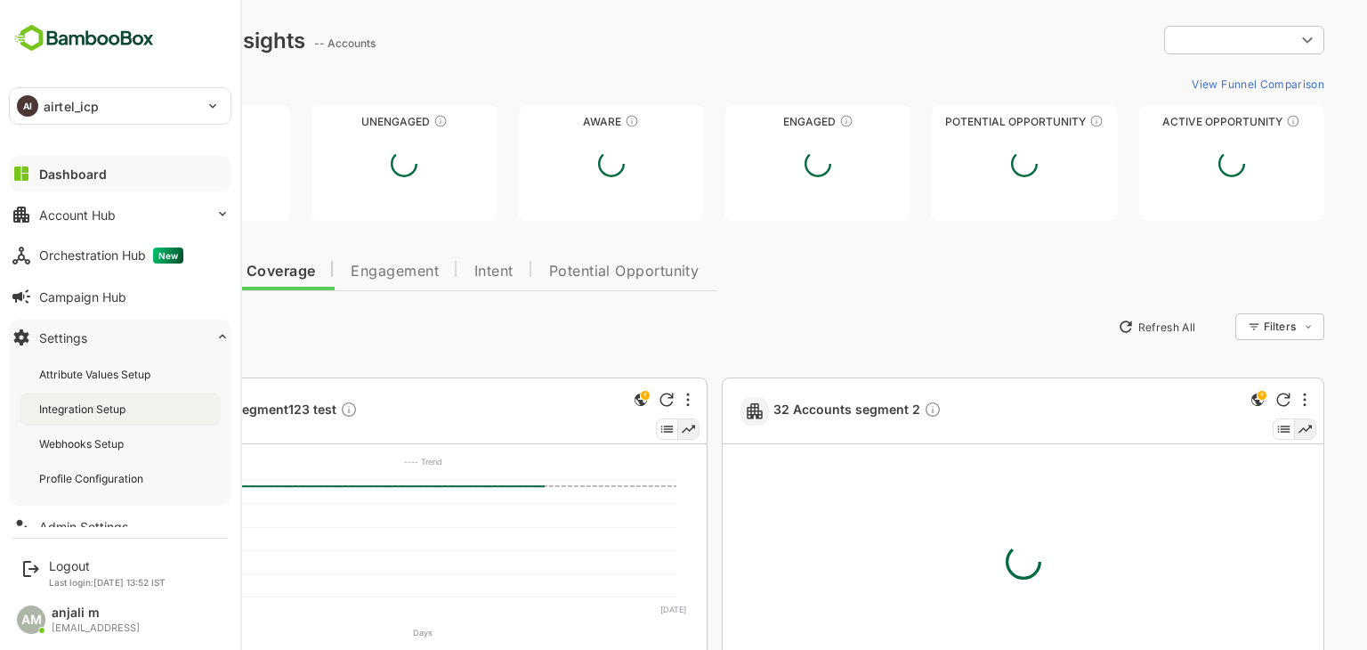
click at [98, 402] on div "Integration Setup" at bounding box center [84, 408] width 90 height 15
type input "**********"
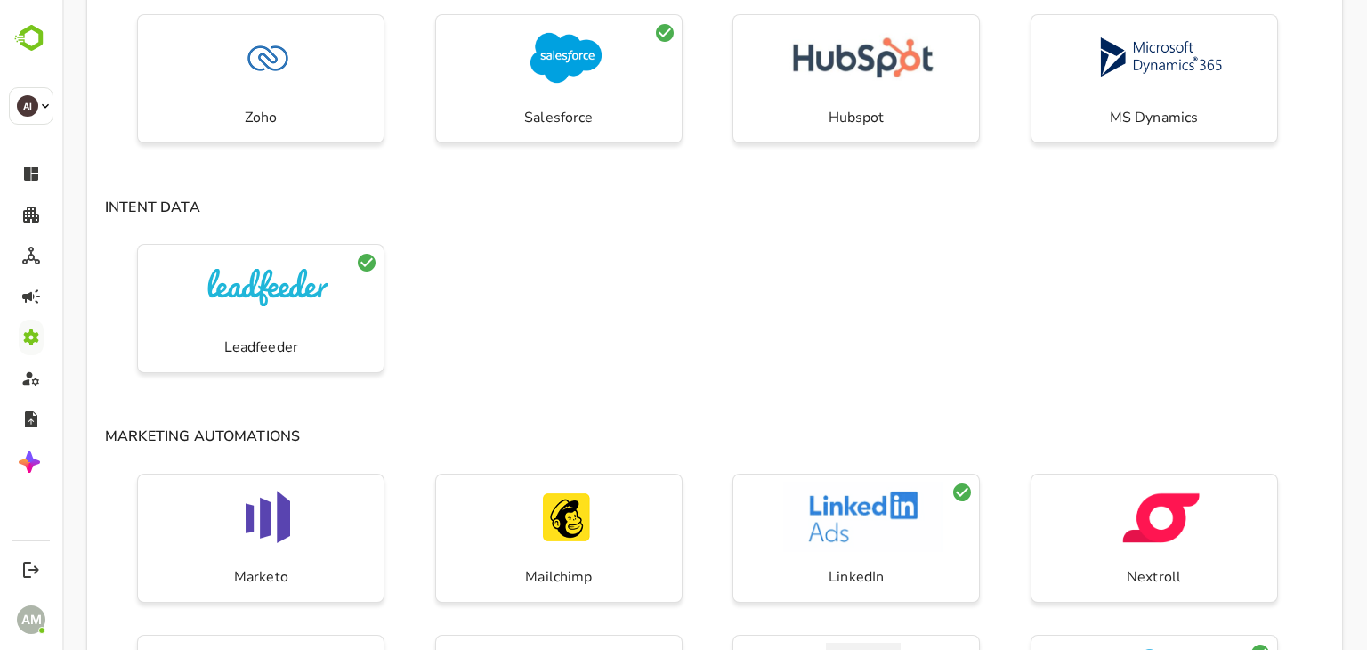
scroll to position [691, 0]
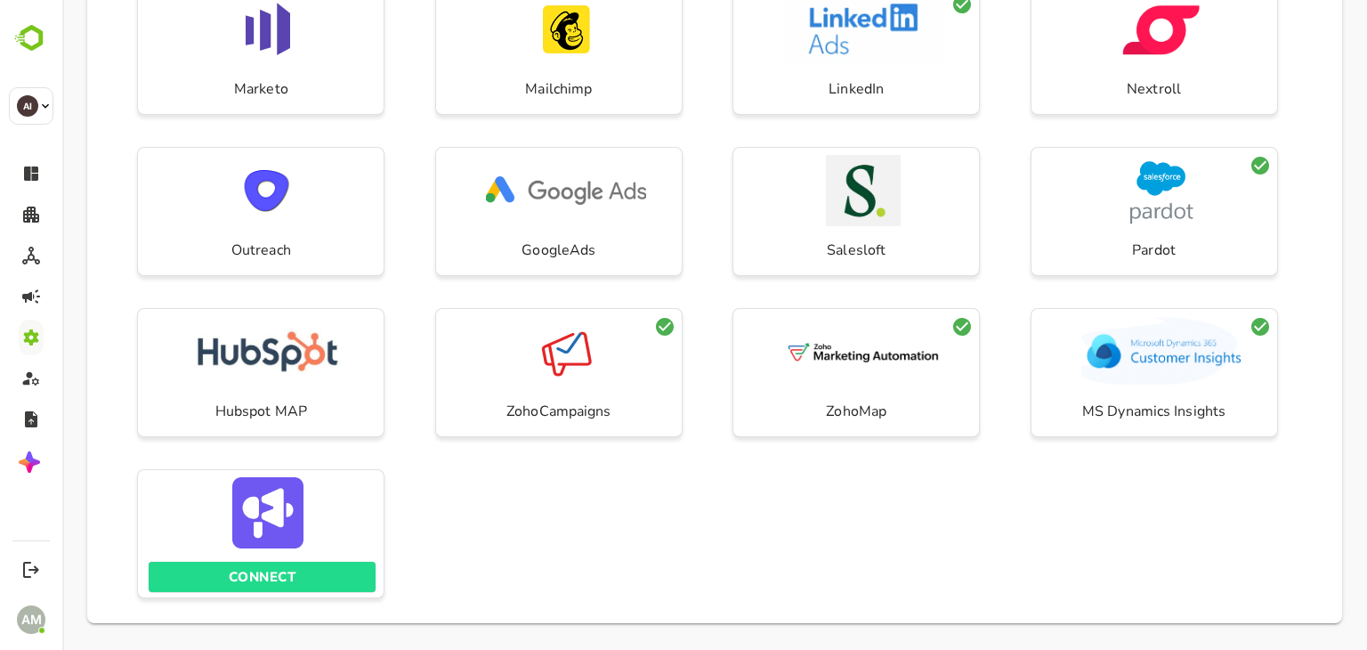
click at [280, 581] on p "CONNECT" at bounding box center [262, 576] width 67 height 23
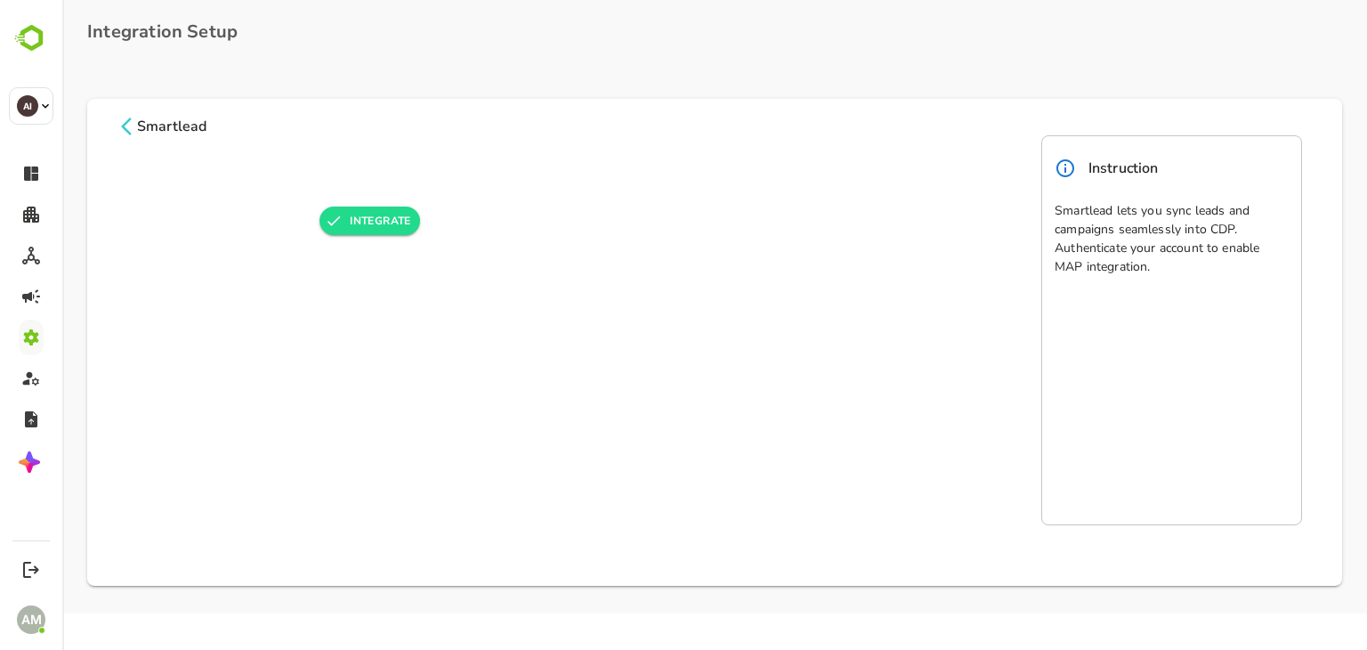
scroll to position [0, 0]
click at [386, 226] on button "INTEGRATE" at bounding box center [370, 220] width 101 height 28
click at [125, 126] on icon at bounding box center [126, 126] width 21 height 21
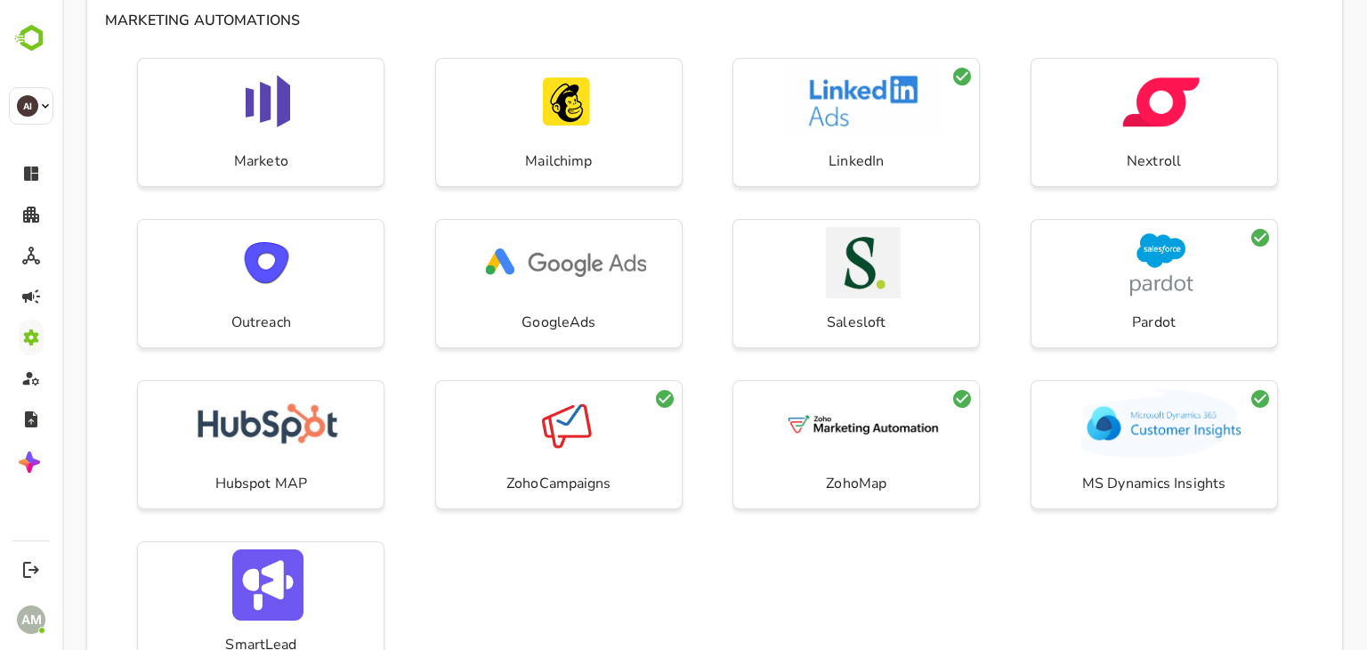
scroll to position [691, 0]
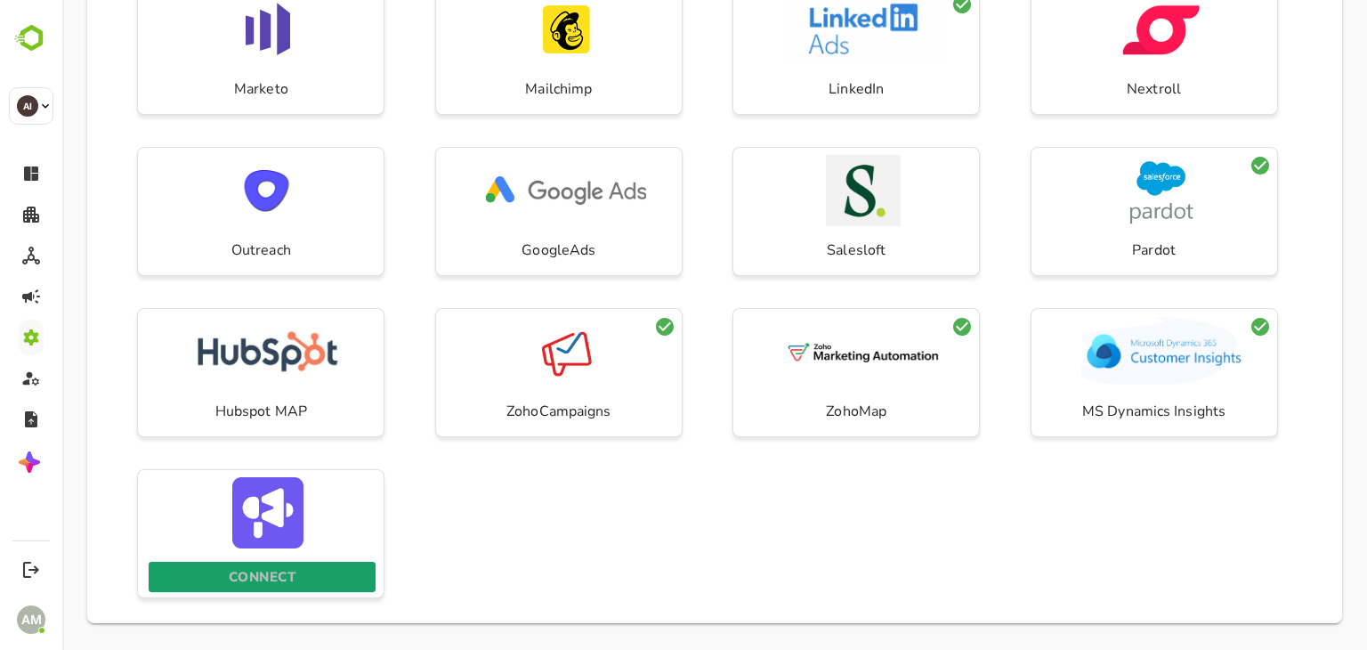
click at [271, 575] on p "CONNECT" at bounding box center [262, 576] width 67 height 23
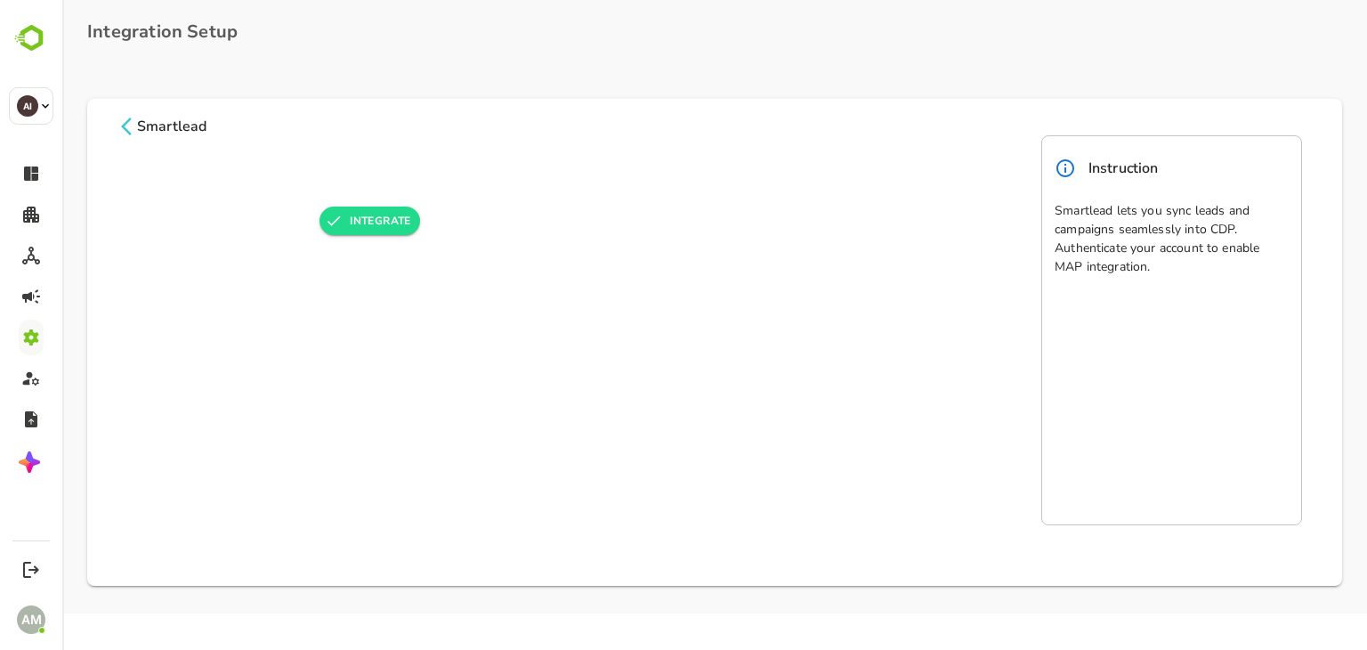
click at [126, 124] on icon at bounding box center [126, 126] width 21 height 21
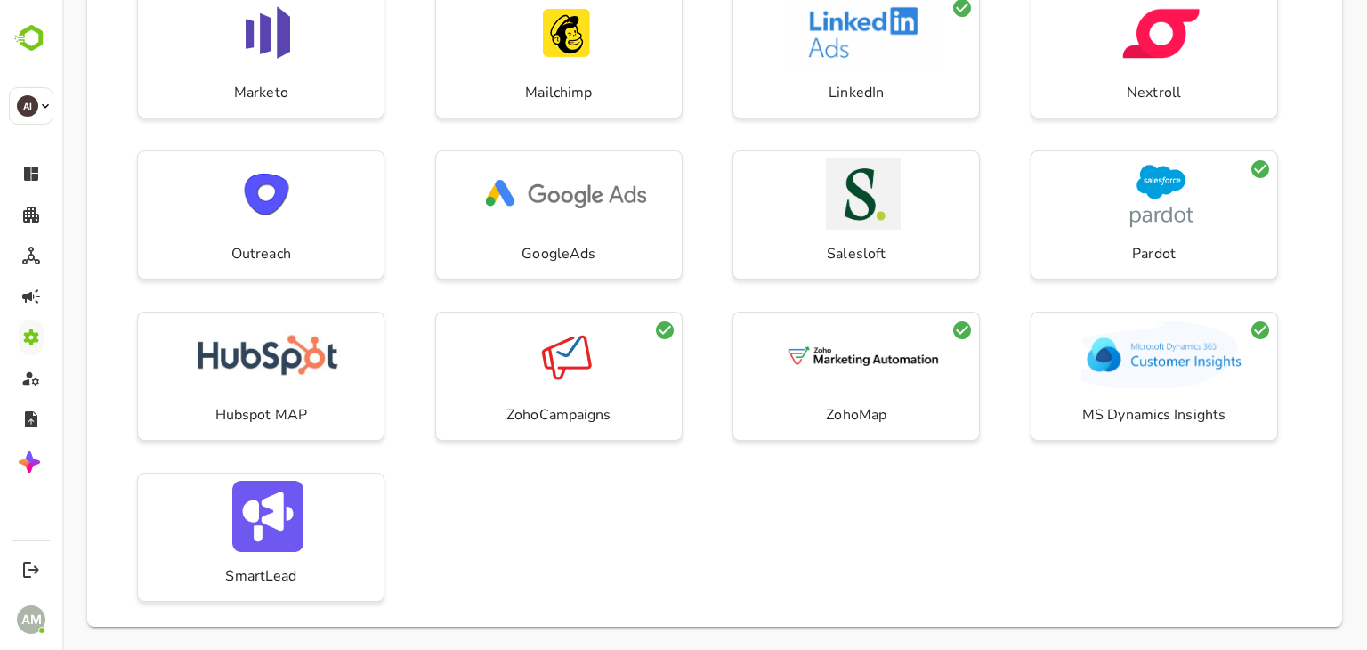
scroll to position [691, 0]
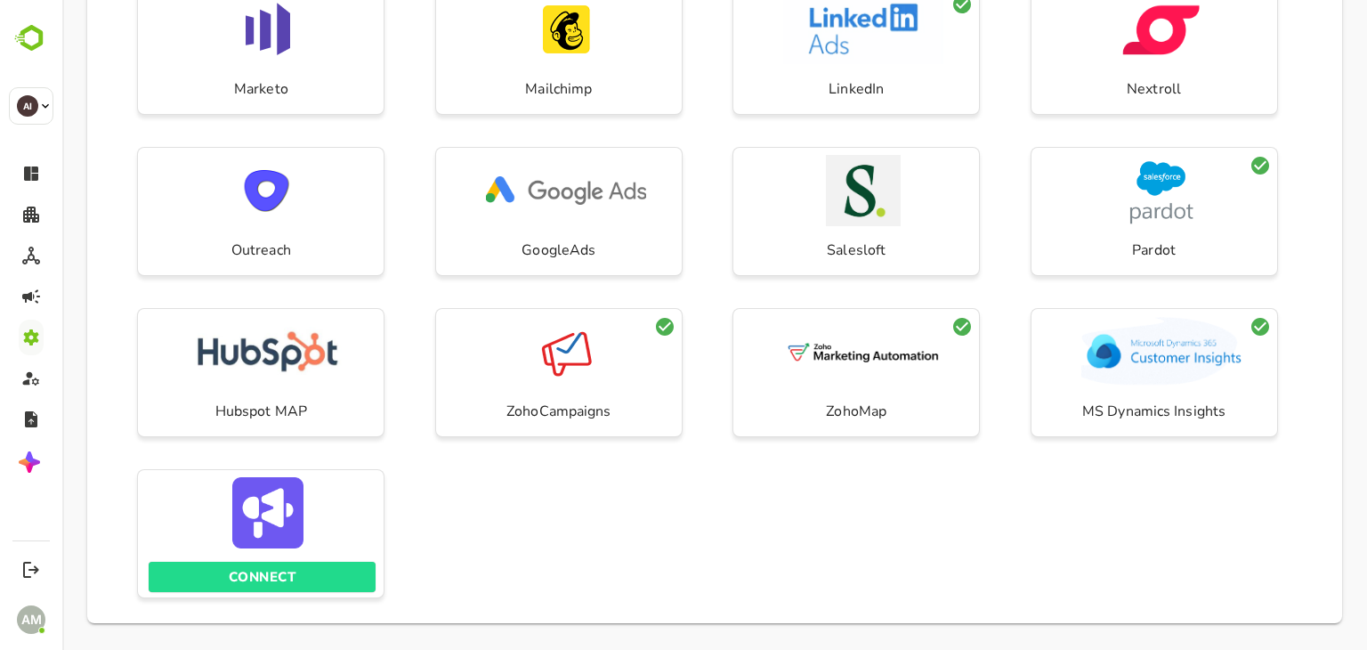
click at [294, 578] on p "CONNECT" at bounding box center [262, 576] width 67 height 23
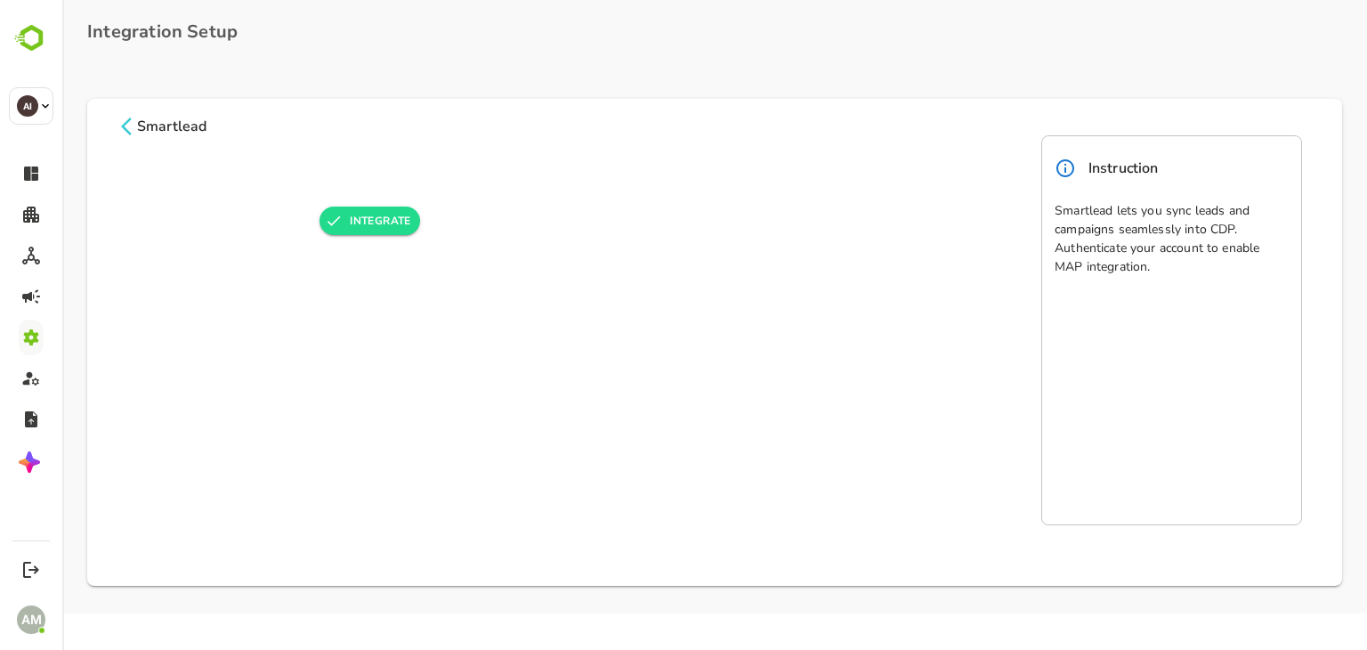
scroll to position [0, 0]
click at [376, 226] on button "INTEGRATE" at bounding box center [370, 220] width 101 height 28
click at [124, 125] on icon at bounding box center [126, 126] width 11 height 18
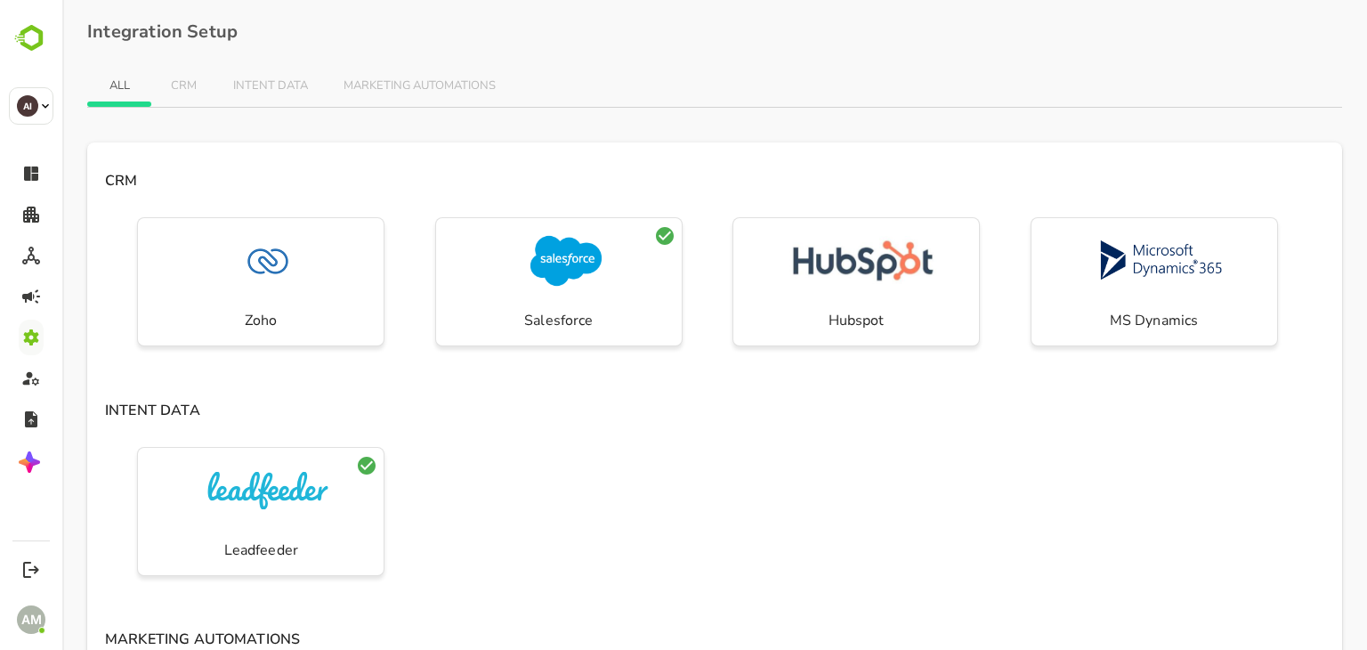
scroll to position [691, 0]
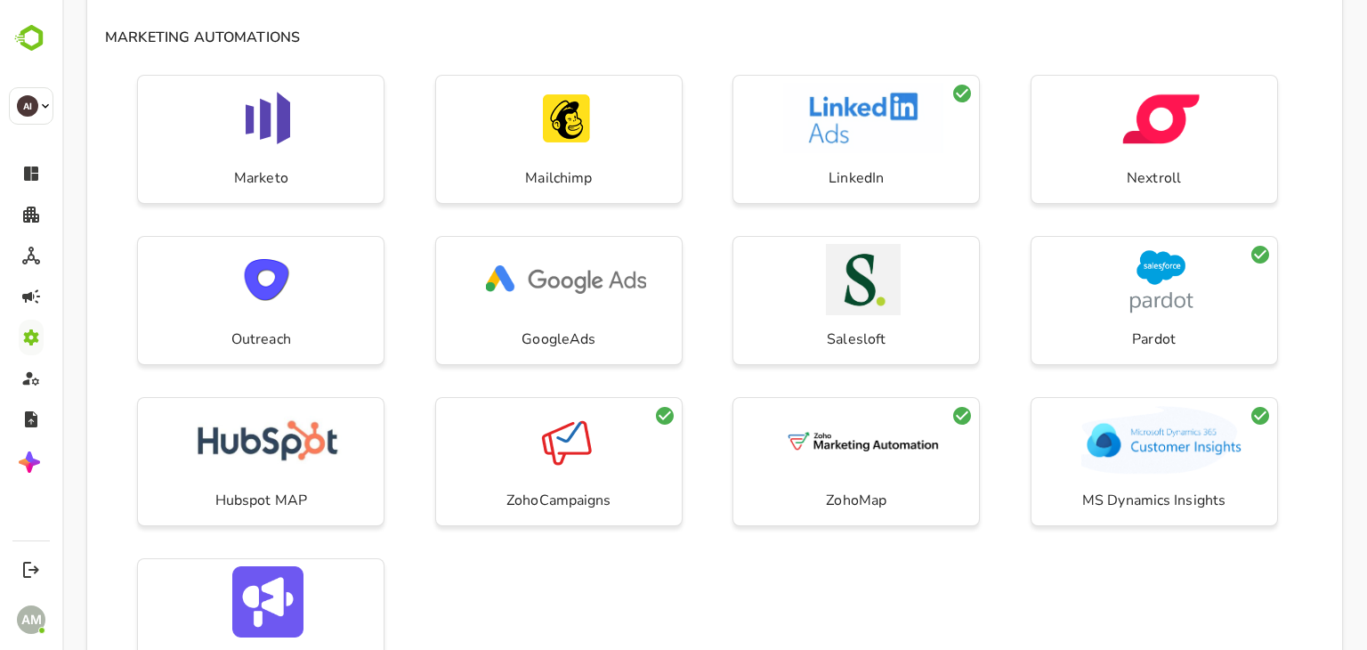
scroll to position [691, 0]
